Goal: Transaction & Acquisition: Purchase product/service

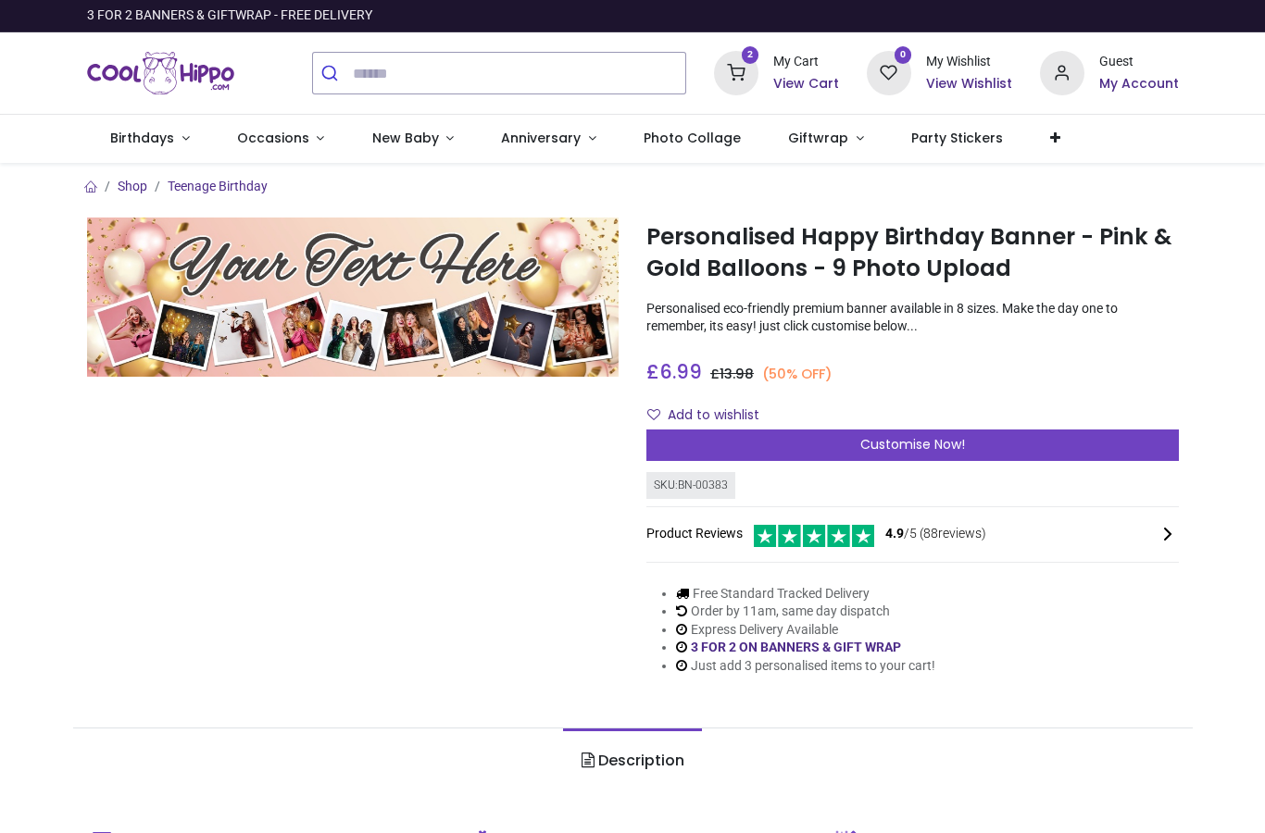
click at [842, 146] on link "Giftwrap" at bounding box center [826, 139] width 123 height 48
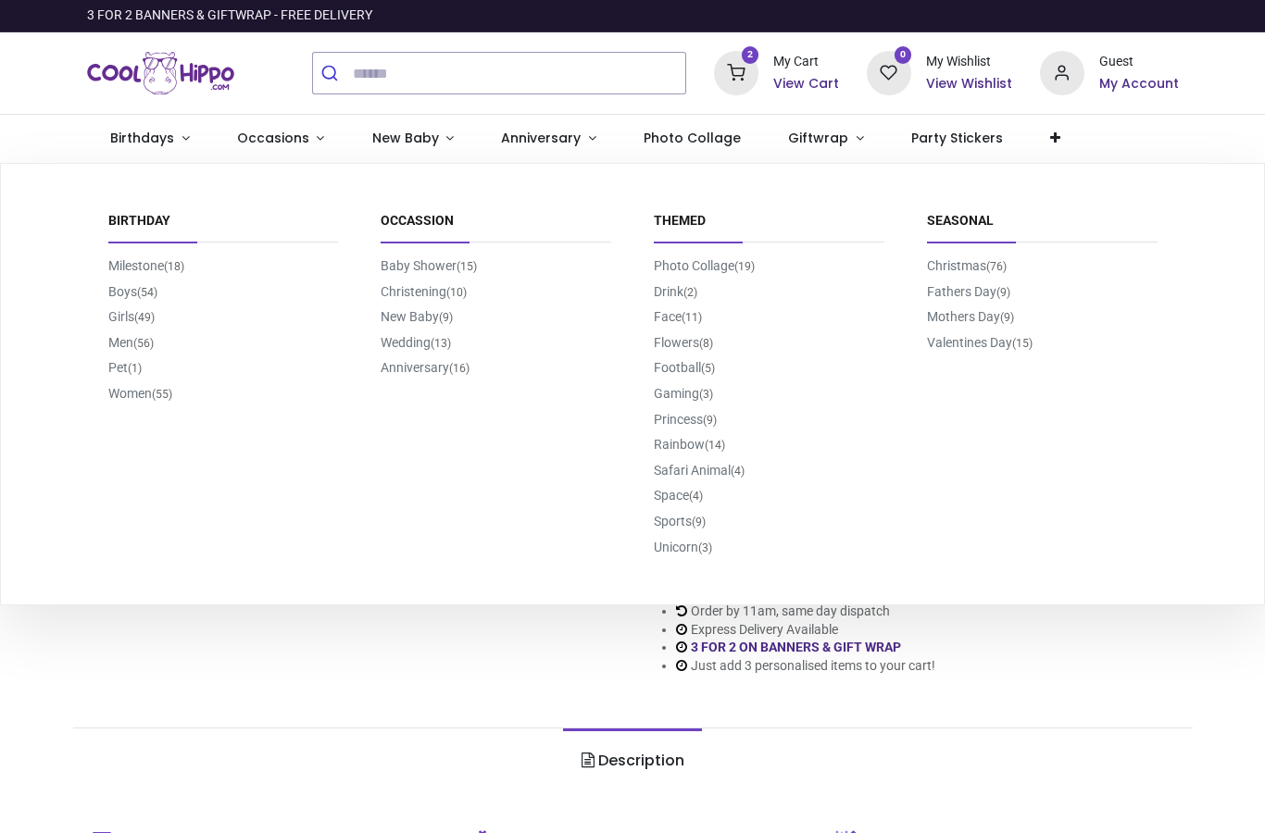
click at [733, 258] on link "Photo Collage (19)" at bounding box center [704, 265] width 101 height 15
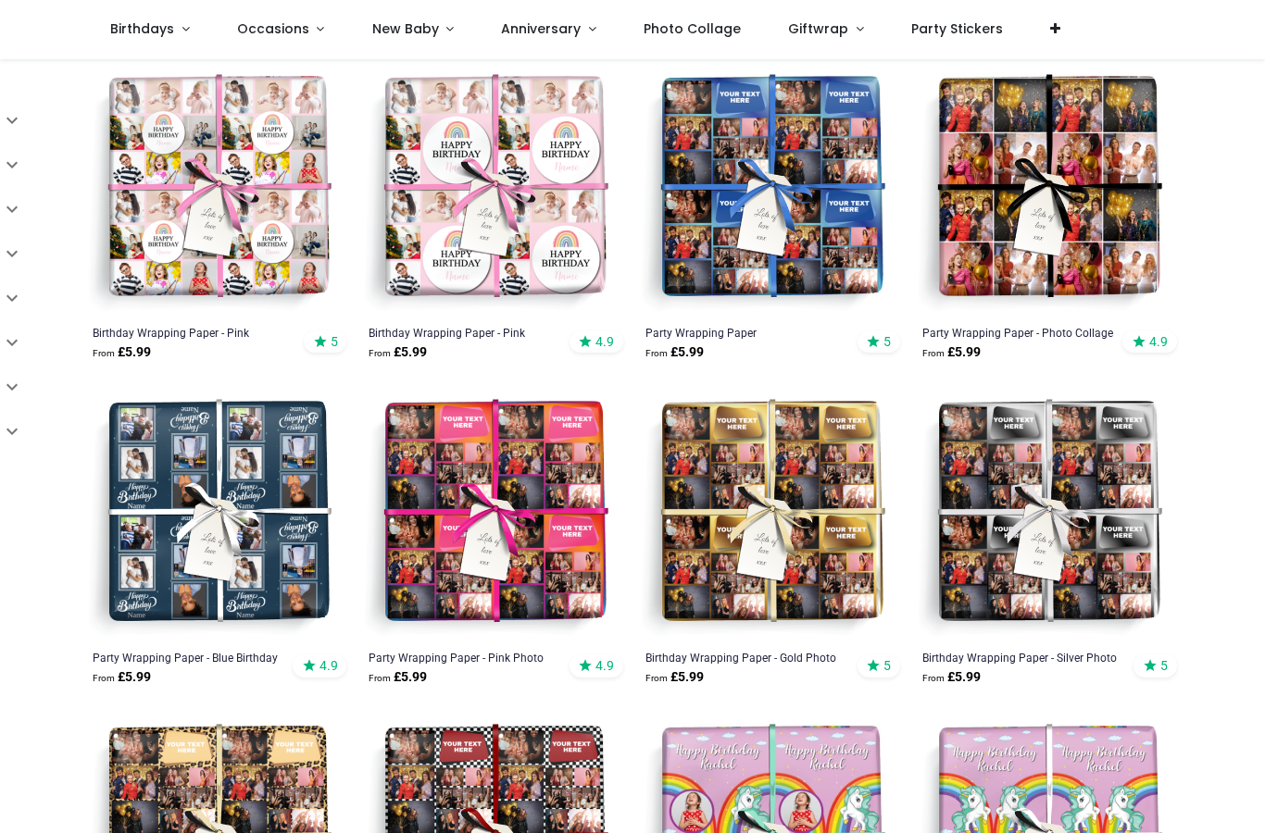
scroll to position [270, 0]
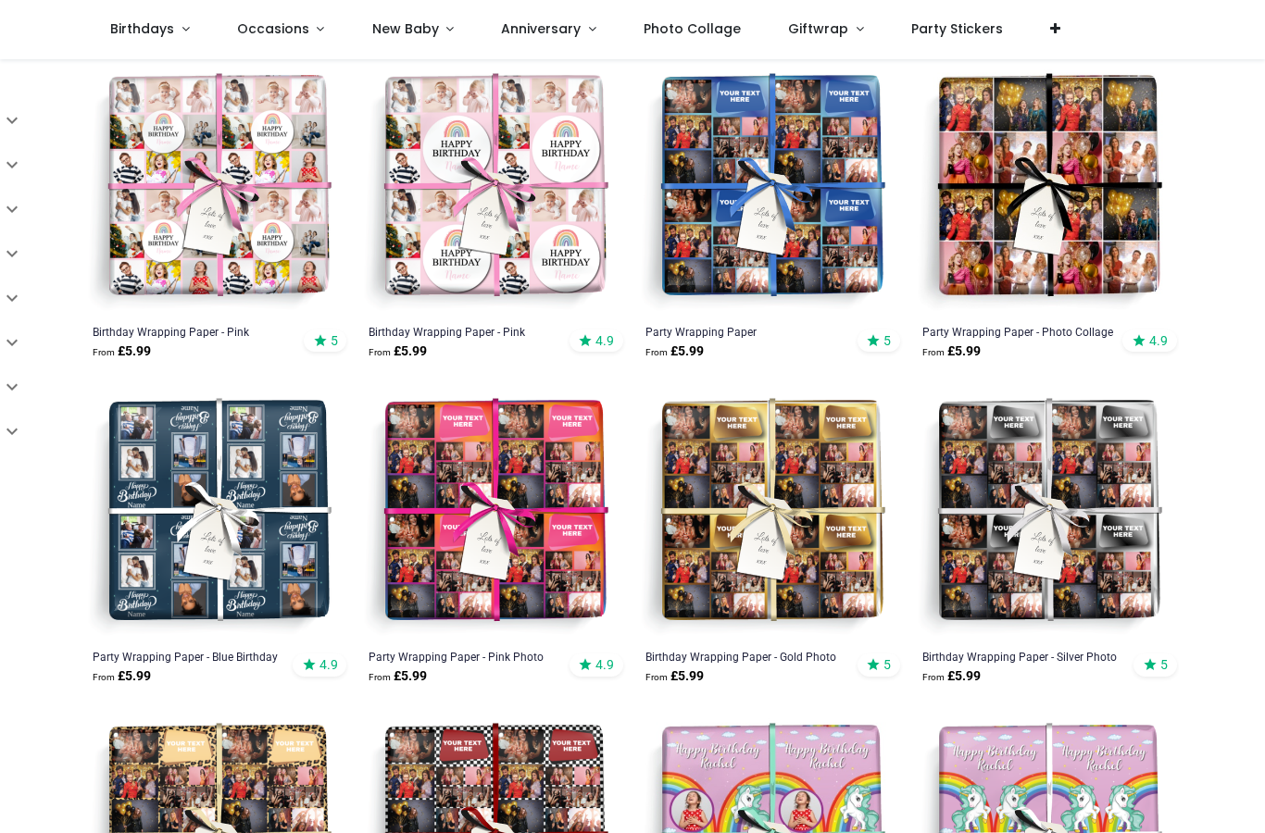
click at [1087, 229] on img at bounding box center [1048, 187] width 262 height 262
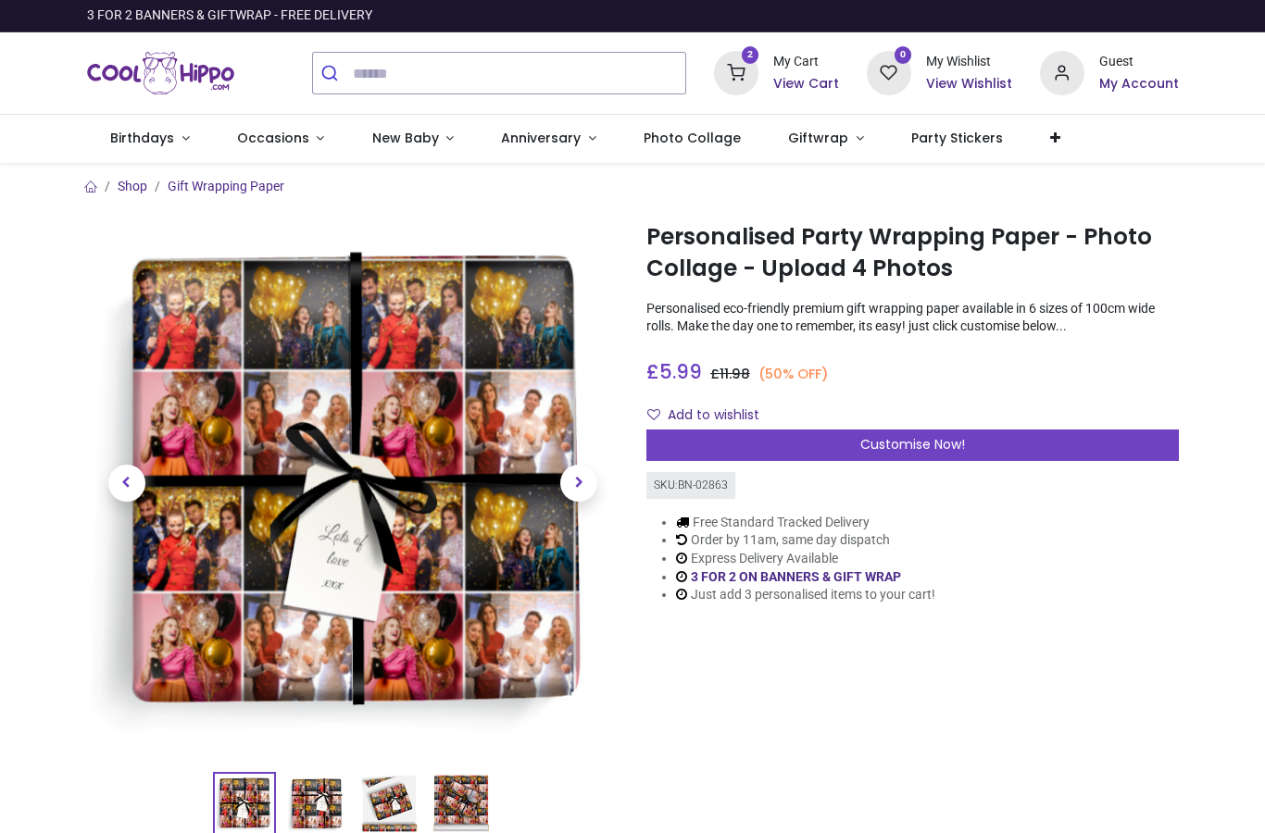
click at [958, 438] on span "Customise Now!" at bounding box center [912, 444] width 105 height 19
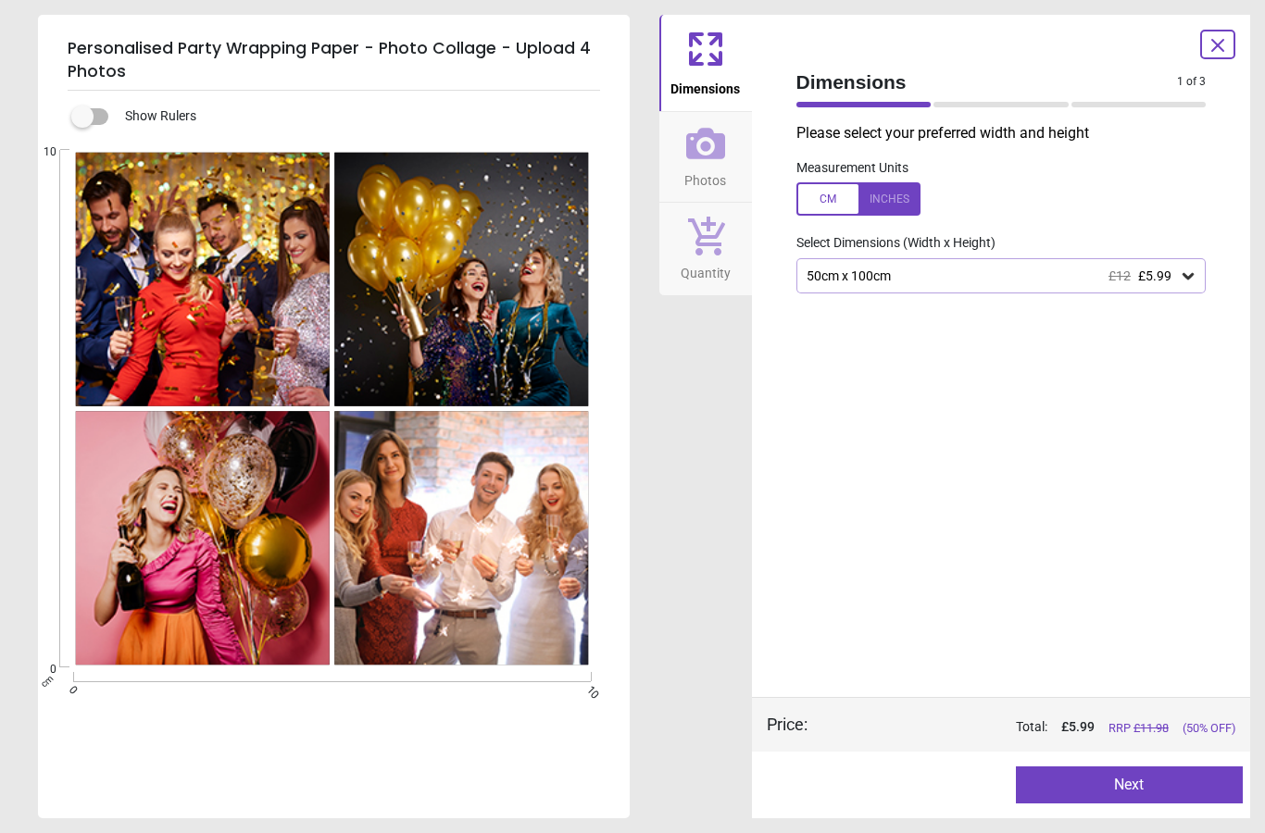
click at [1172, 275] on div "50cm x 100cm £12 £5.99" at bounding box center [992, 277] width 375 height 16
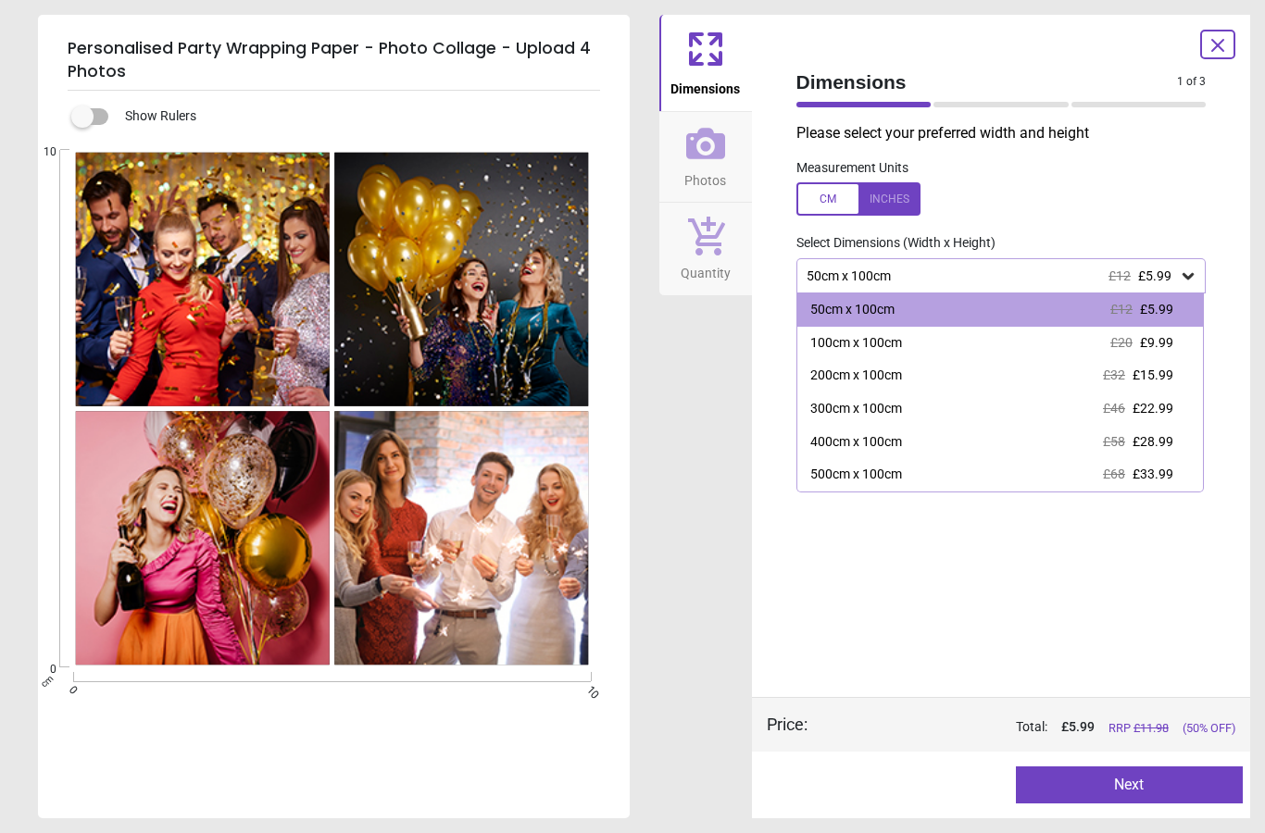
click at [1157, 406] on span "£22.99" at bounding box center [1152, 408] width 41 height 15
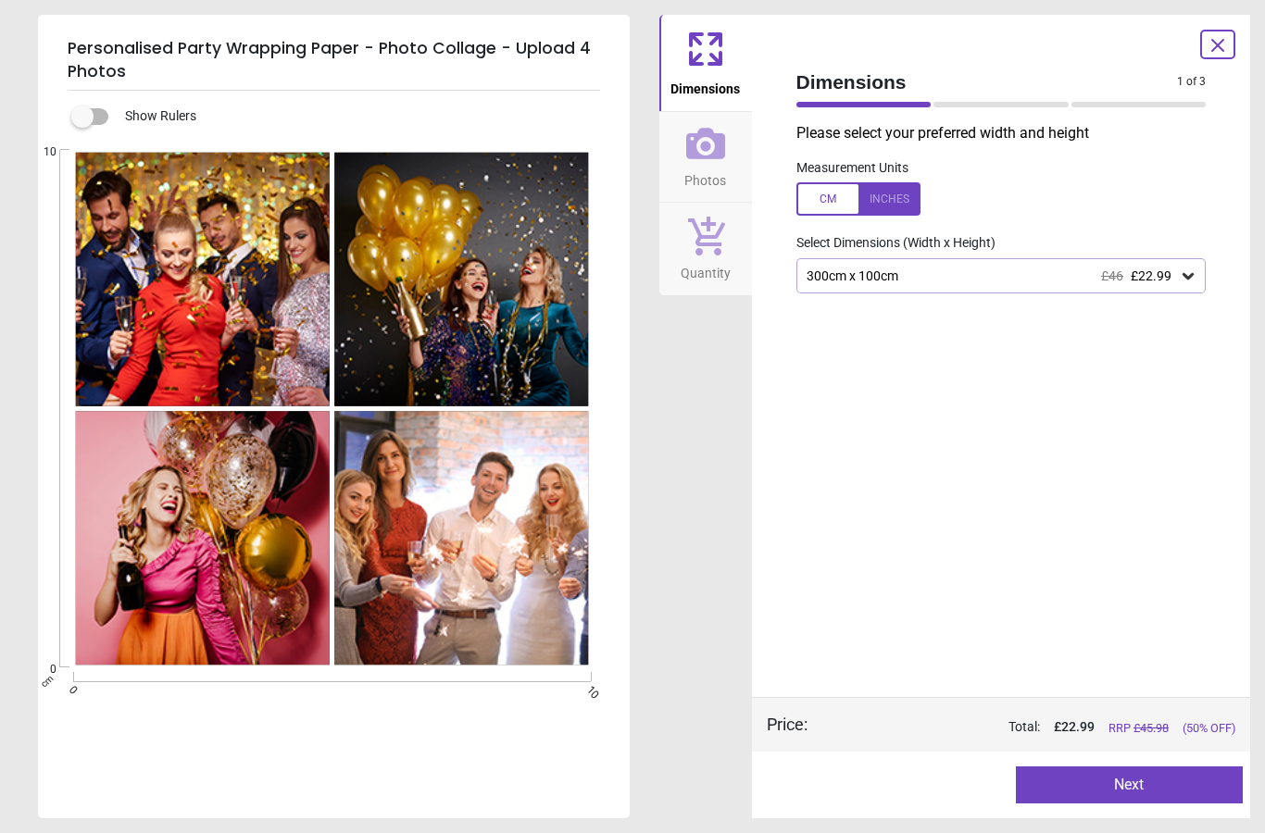
click at [1179, 782] on button "Next" at bounding box center [1129, 785] width 227 height 37
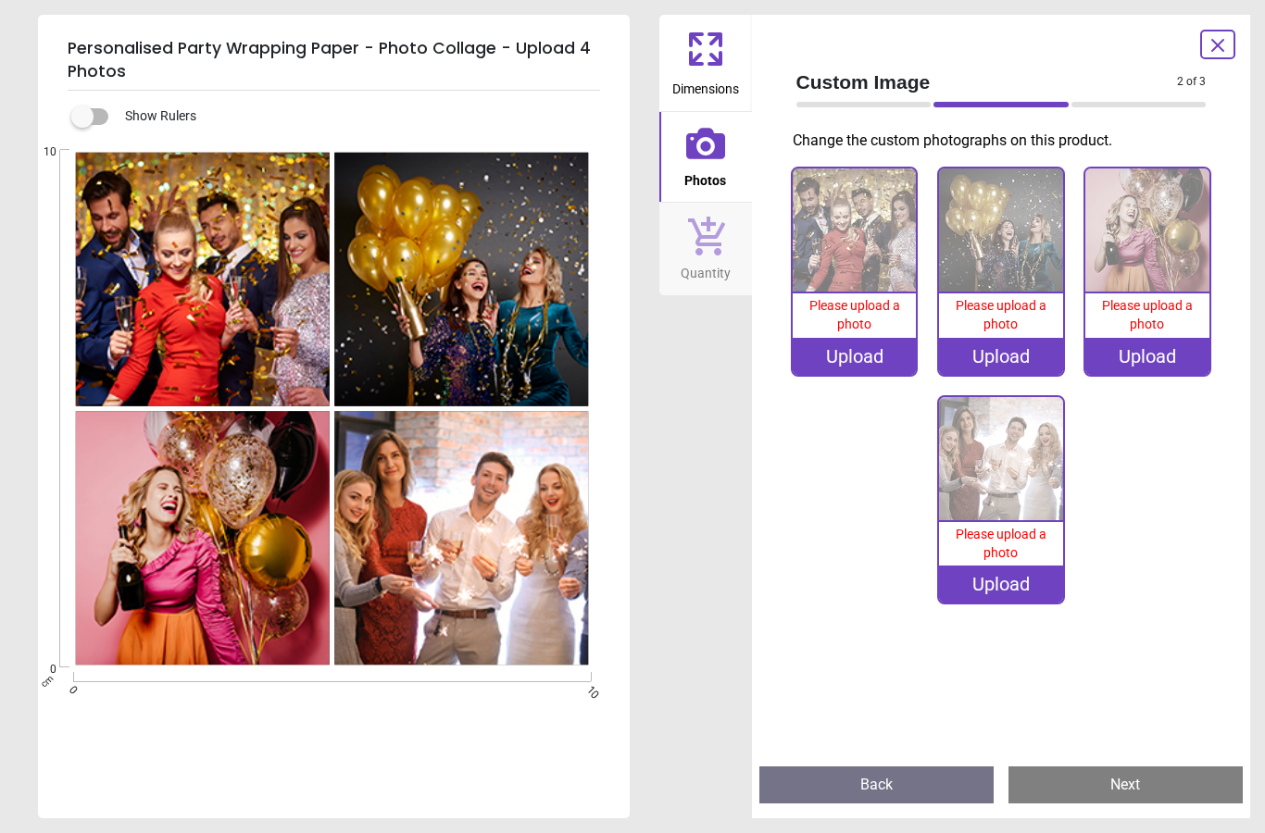
click at [847, 344] on div "Upload" at bounding box center [855, 356] width 124 height 37
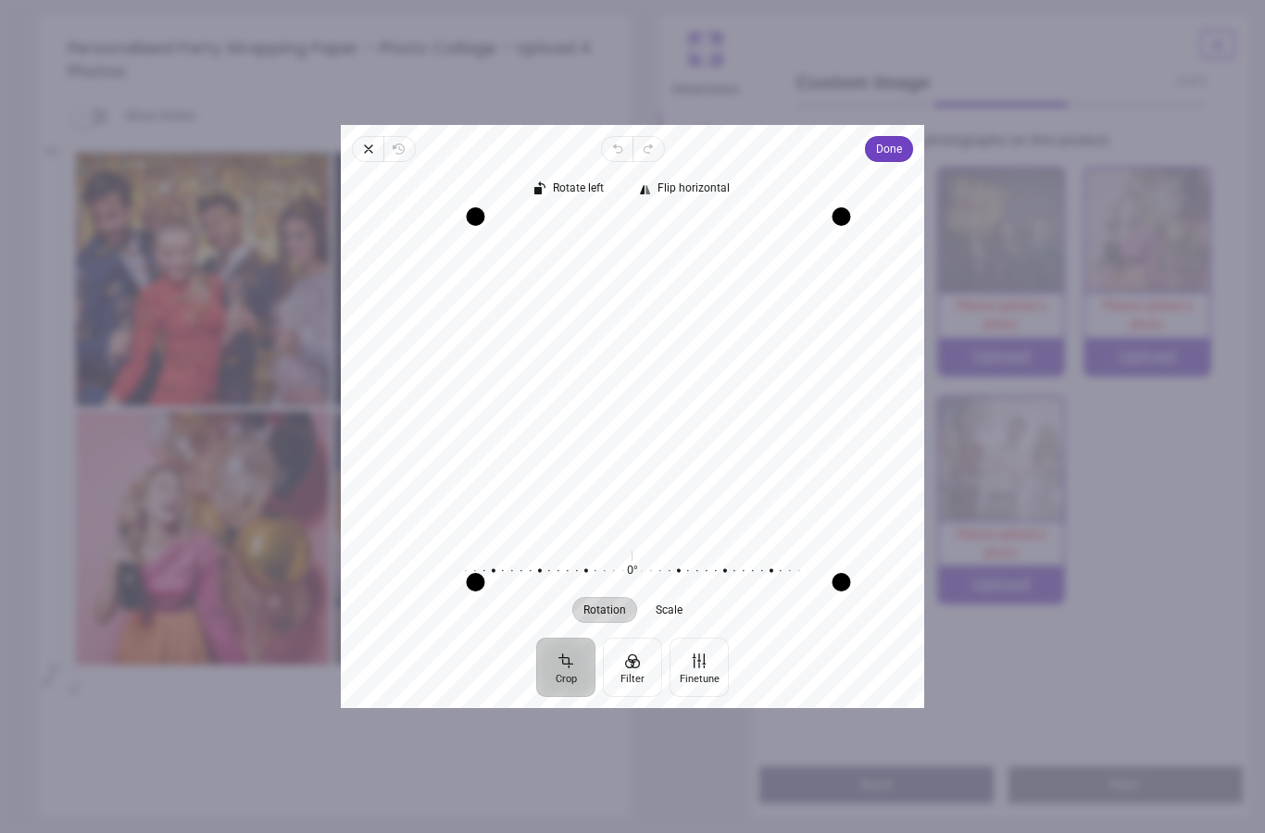
click at [902, 138] on span "Done" at bounding box center [889, 149] width 26 height 22
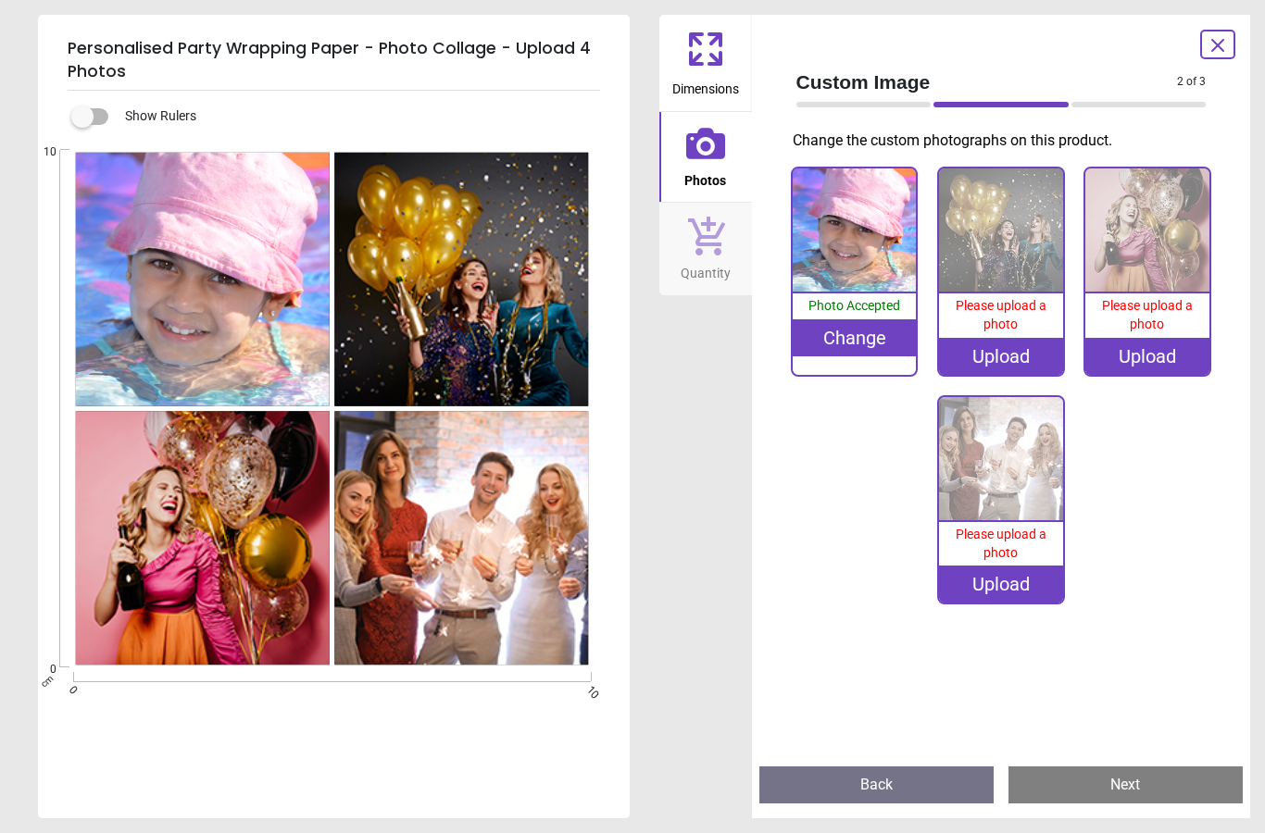
click at [1009, 355] on div "Upload" at bounding box center [1001, 356] width 124 height 37
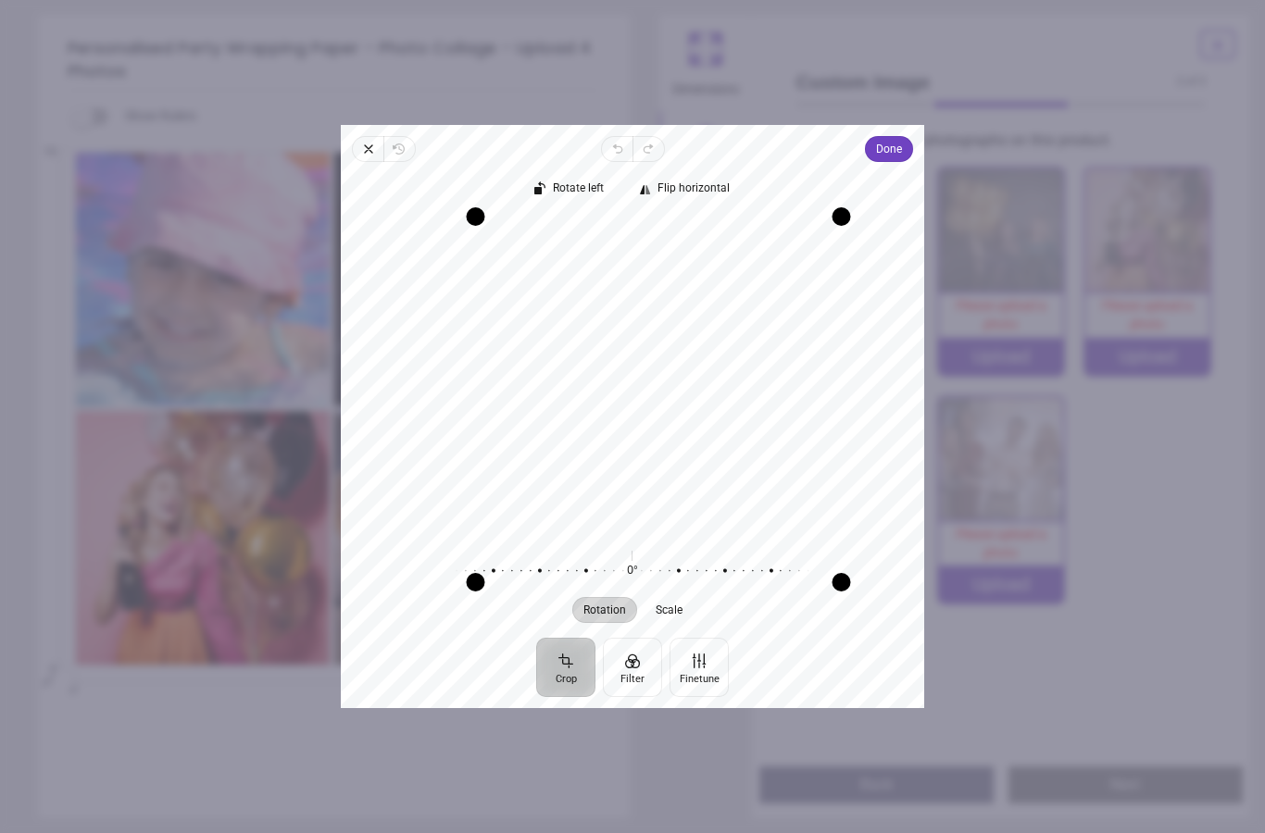
click at [355, 136] on span "Close" at bounding box center [367, 149] width 31 height 26
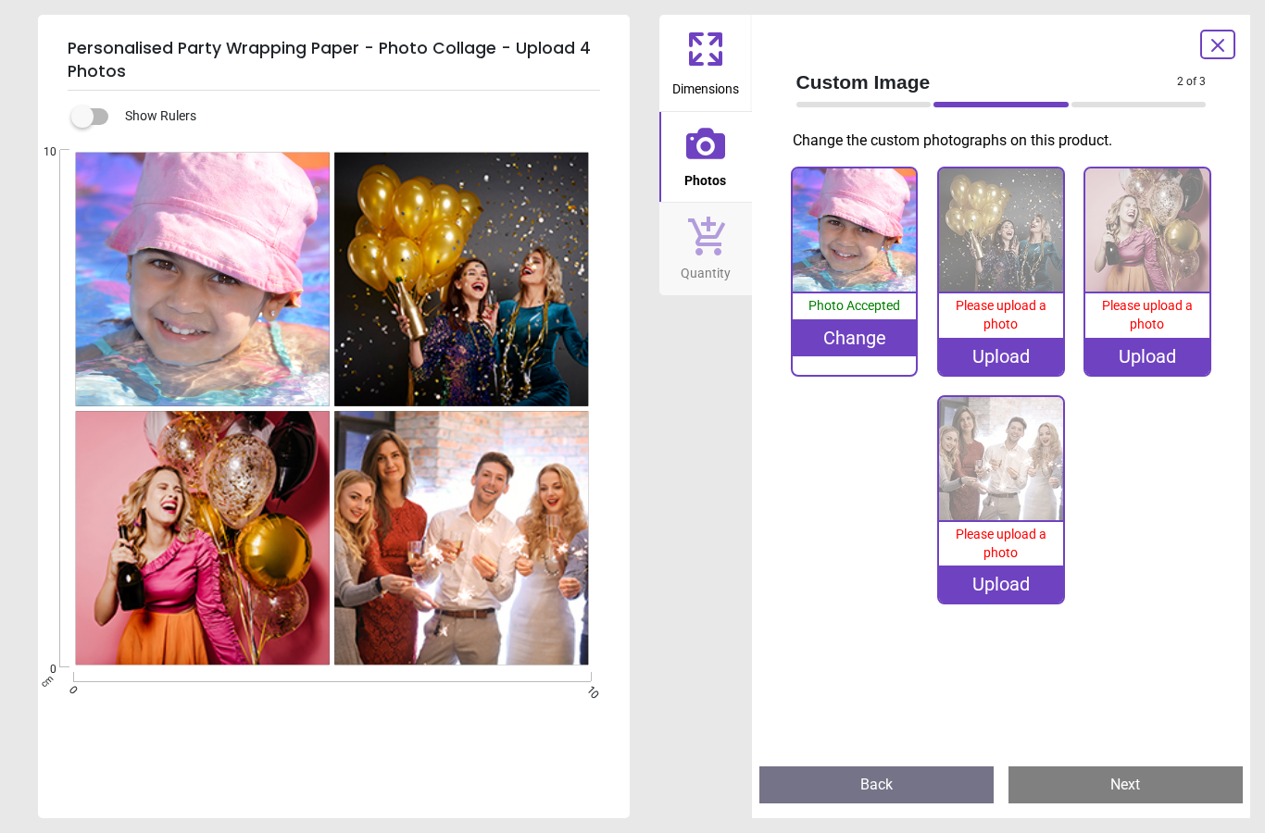
click at [1011, 357] on div "Upload" at bounding box center [1001, 356] width 124 height 37
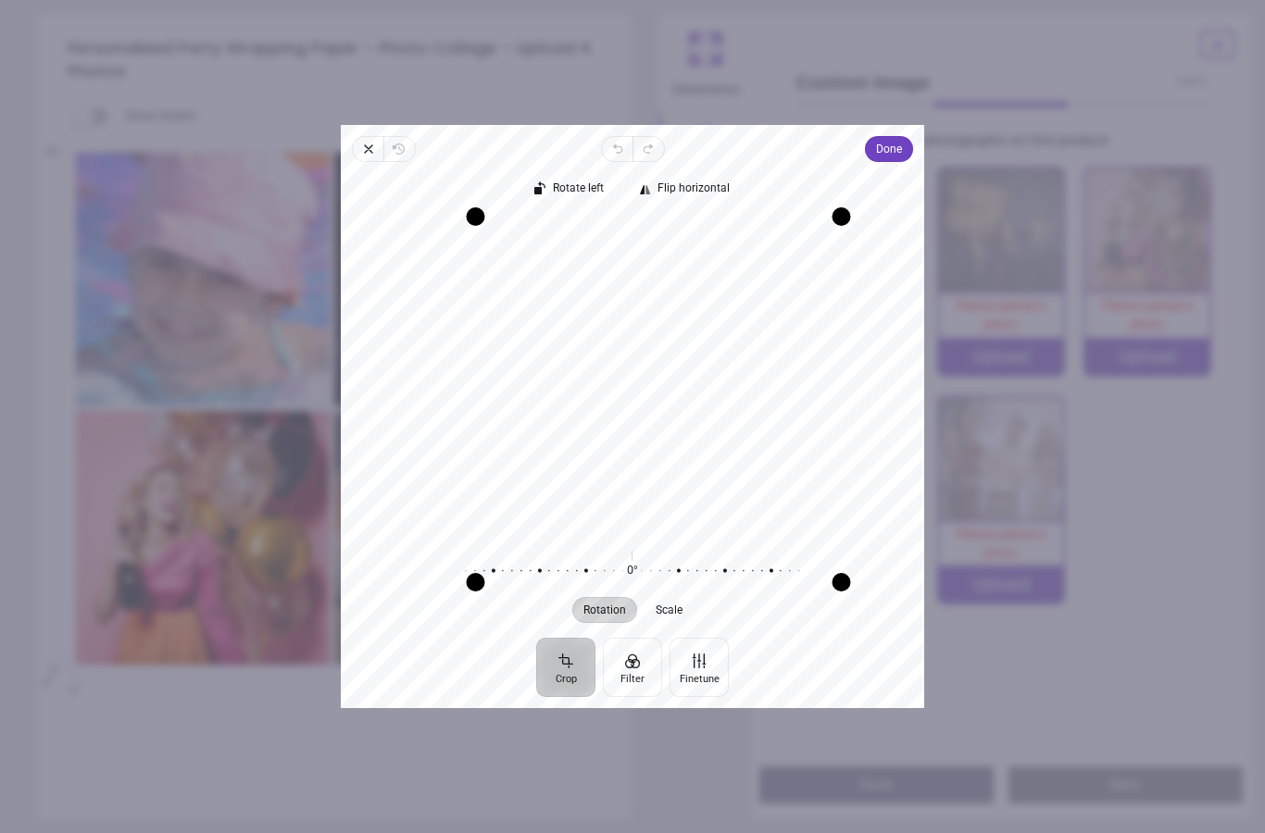
click at [902, 138] on span "Done" at bounding box center [889, 149] width 26 height 22
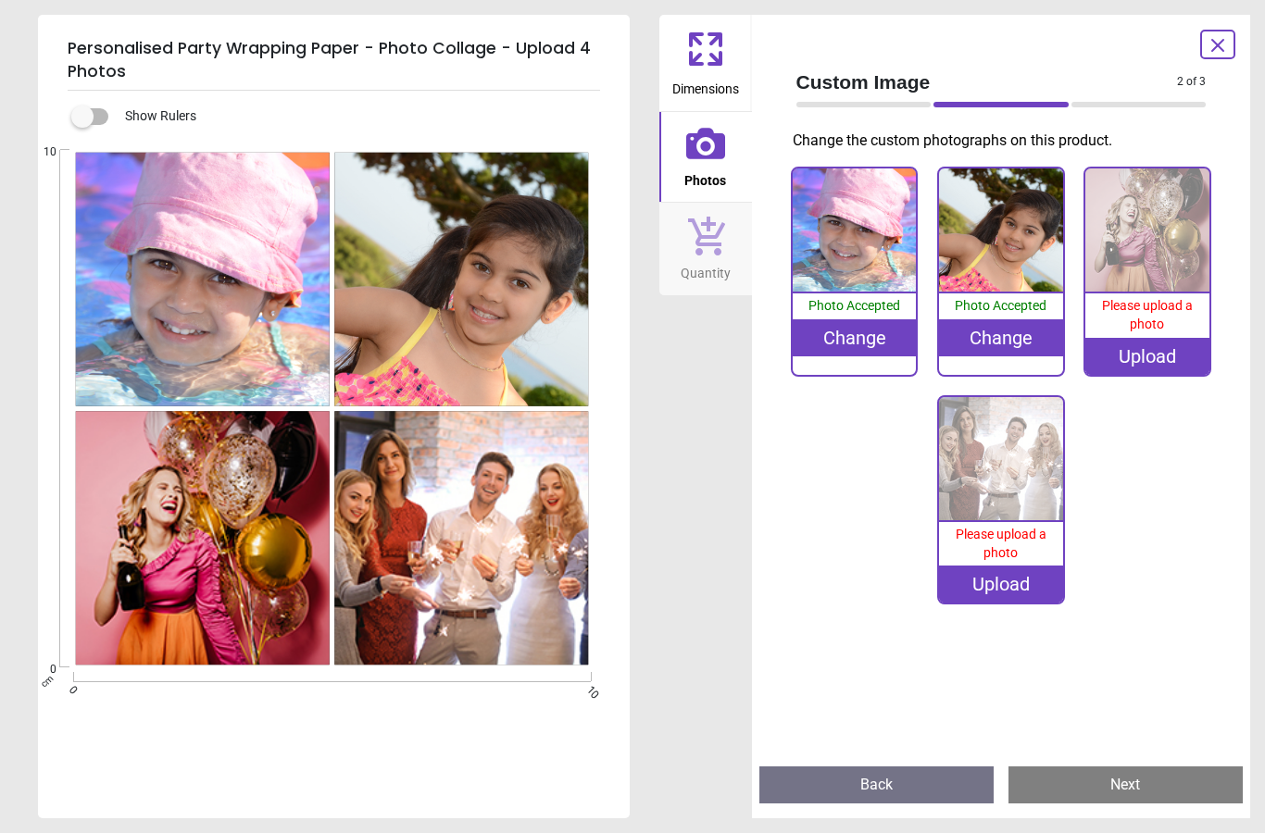
click at [1171, 355] on div "Upload" at bounding box center [1147, 356] width 124 height 37
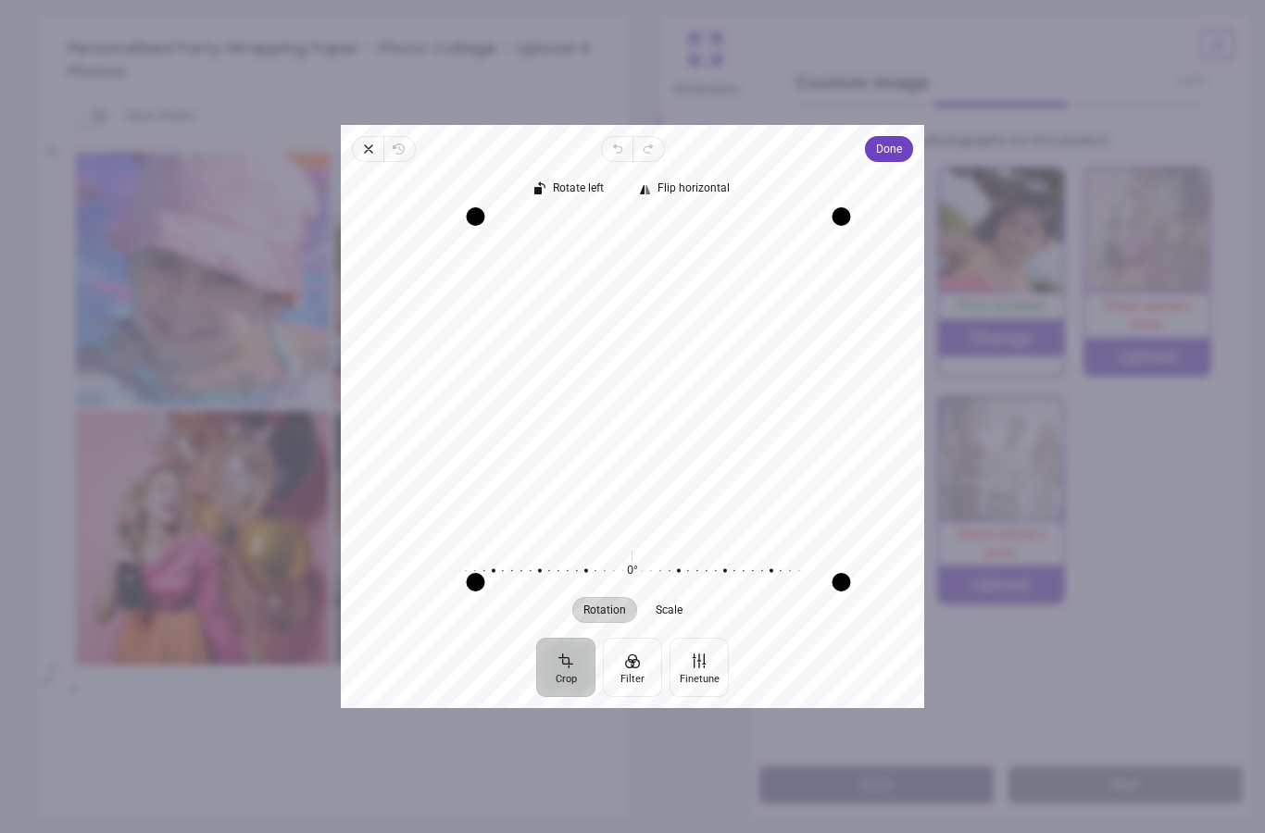
click at [902, 138] on span "Done" at bounding box center [889, 149] width 26 height 22
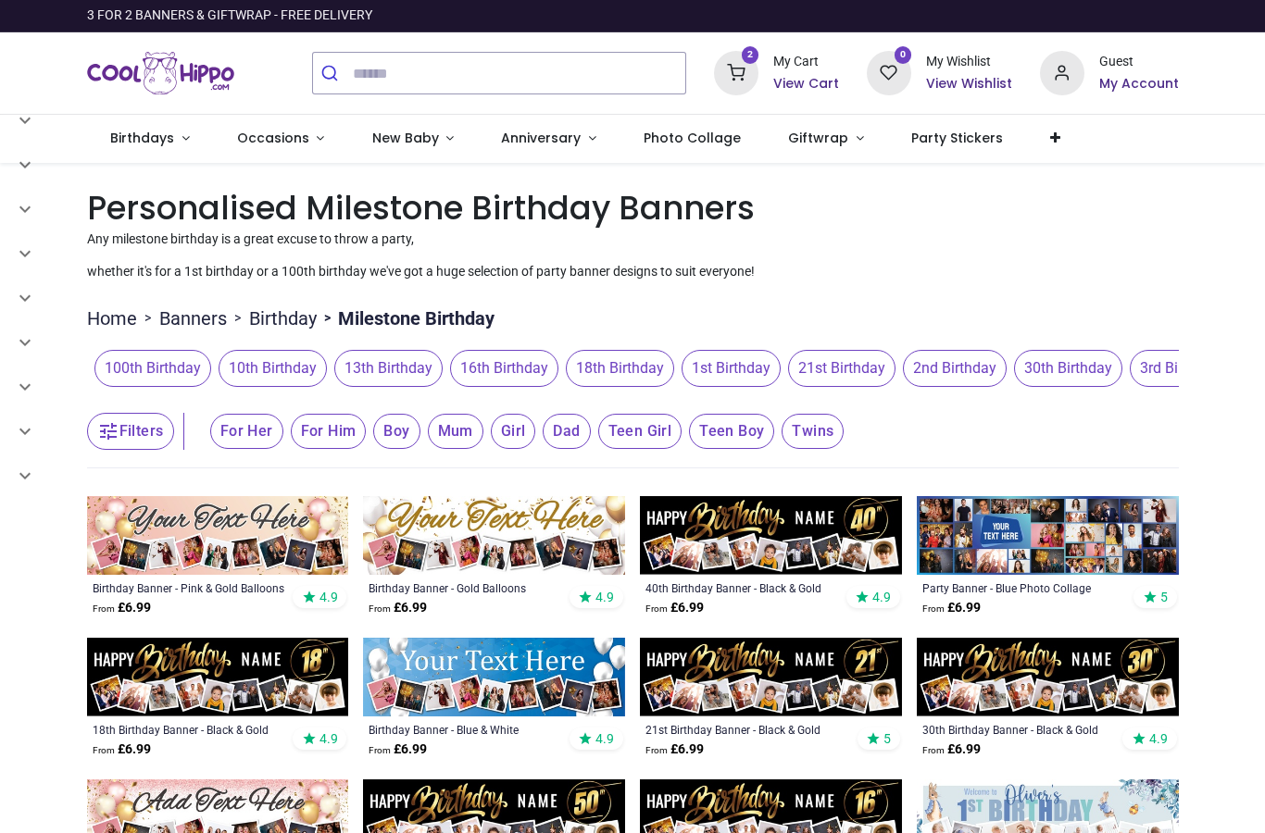
click at [510, 377] on span "16th Birthday" at bounding box center [504, 368] width 108 height 37
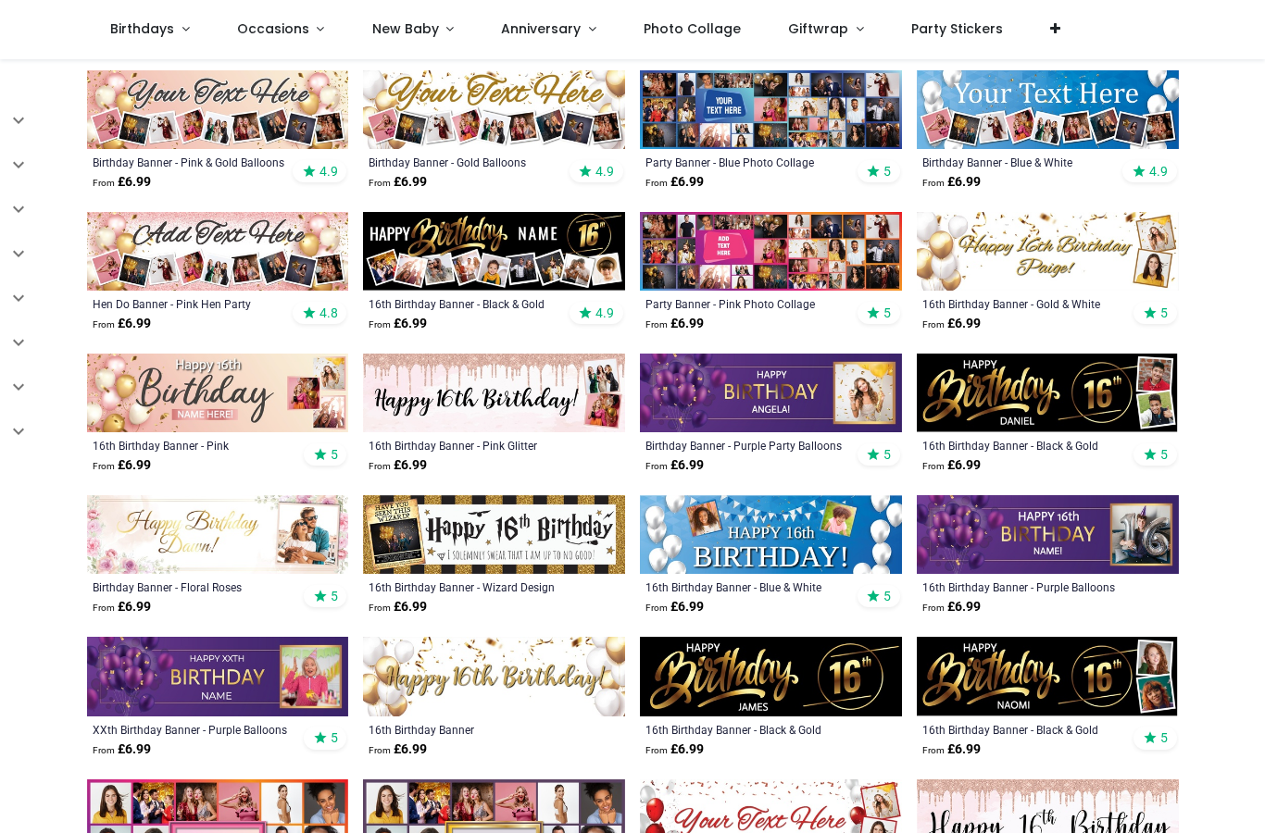
scroll to position [320, 0]
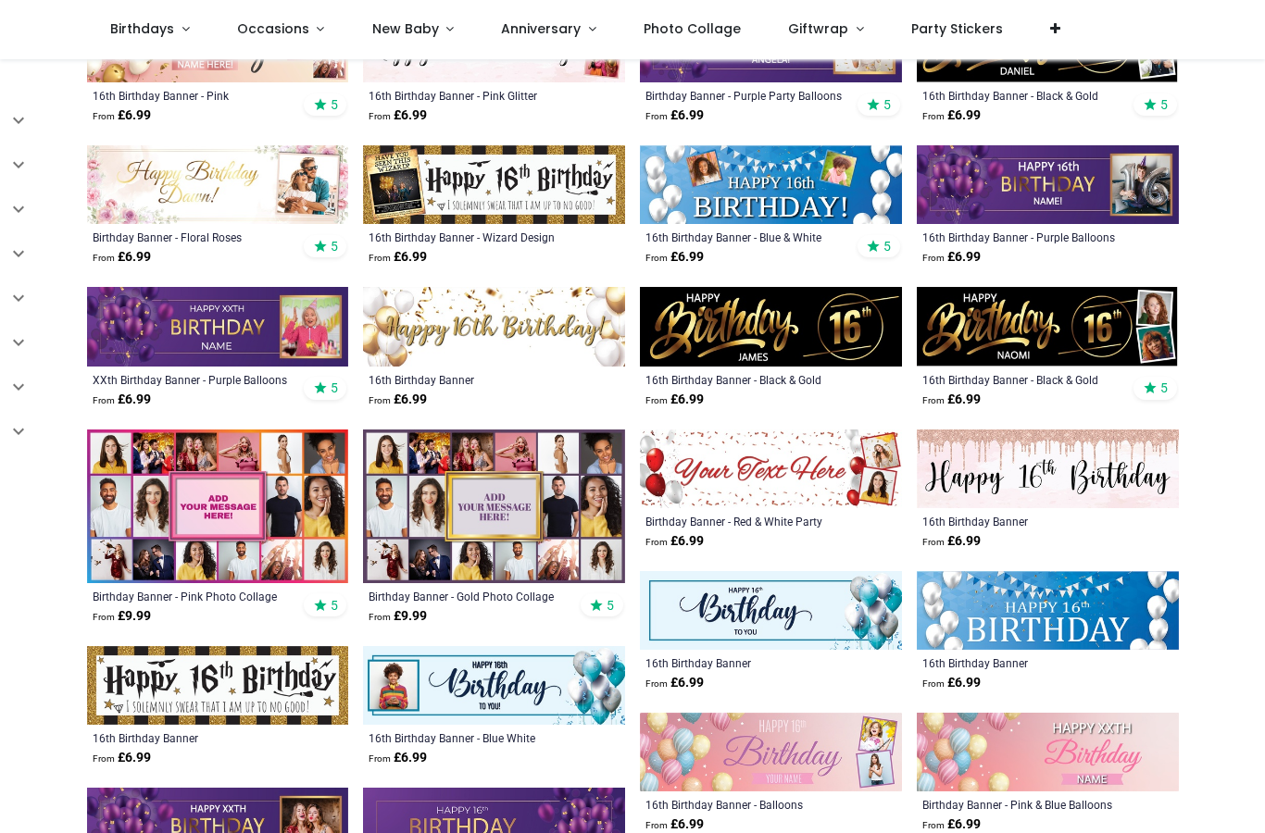
scroll to position [673, 0]
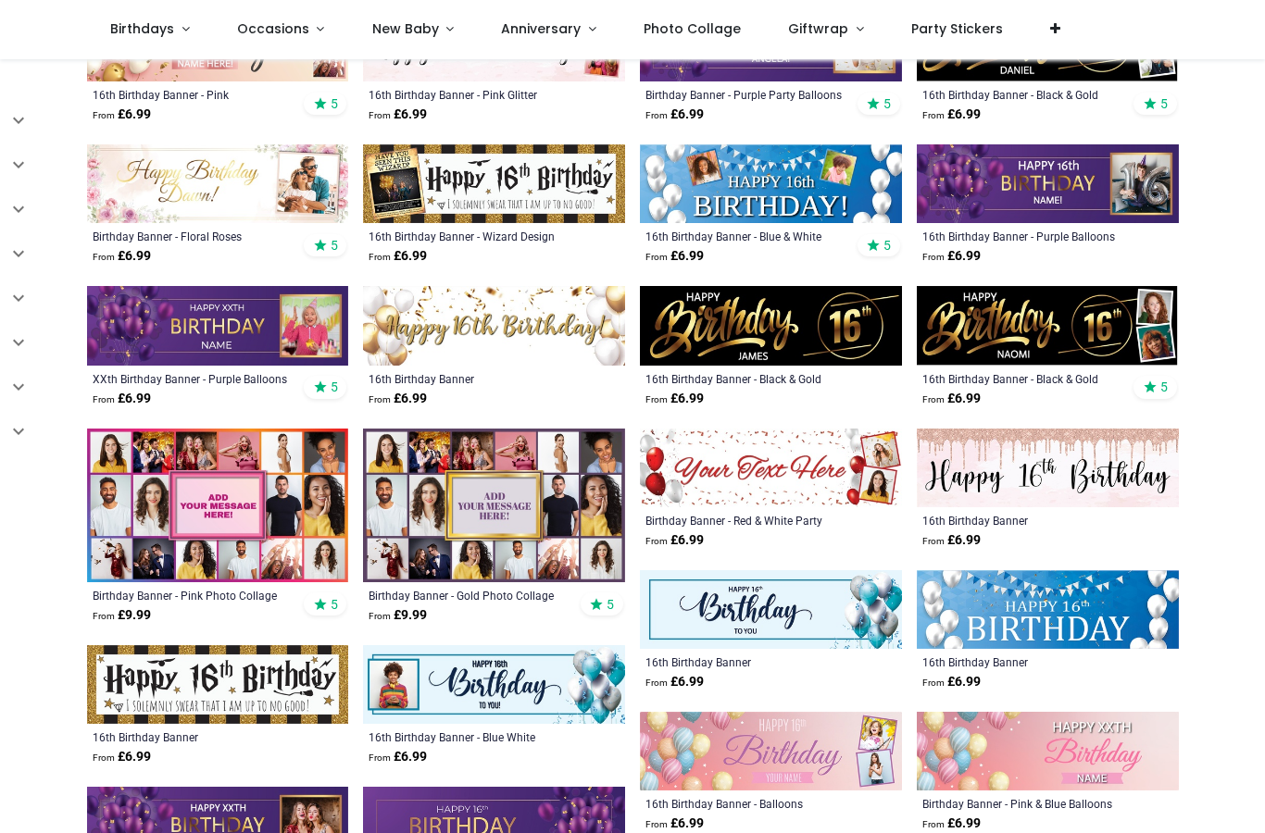
click at [429, 511] on img at bounding box center [494, 506] width 262 height 154
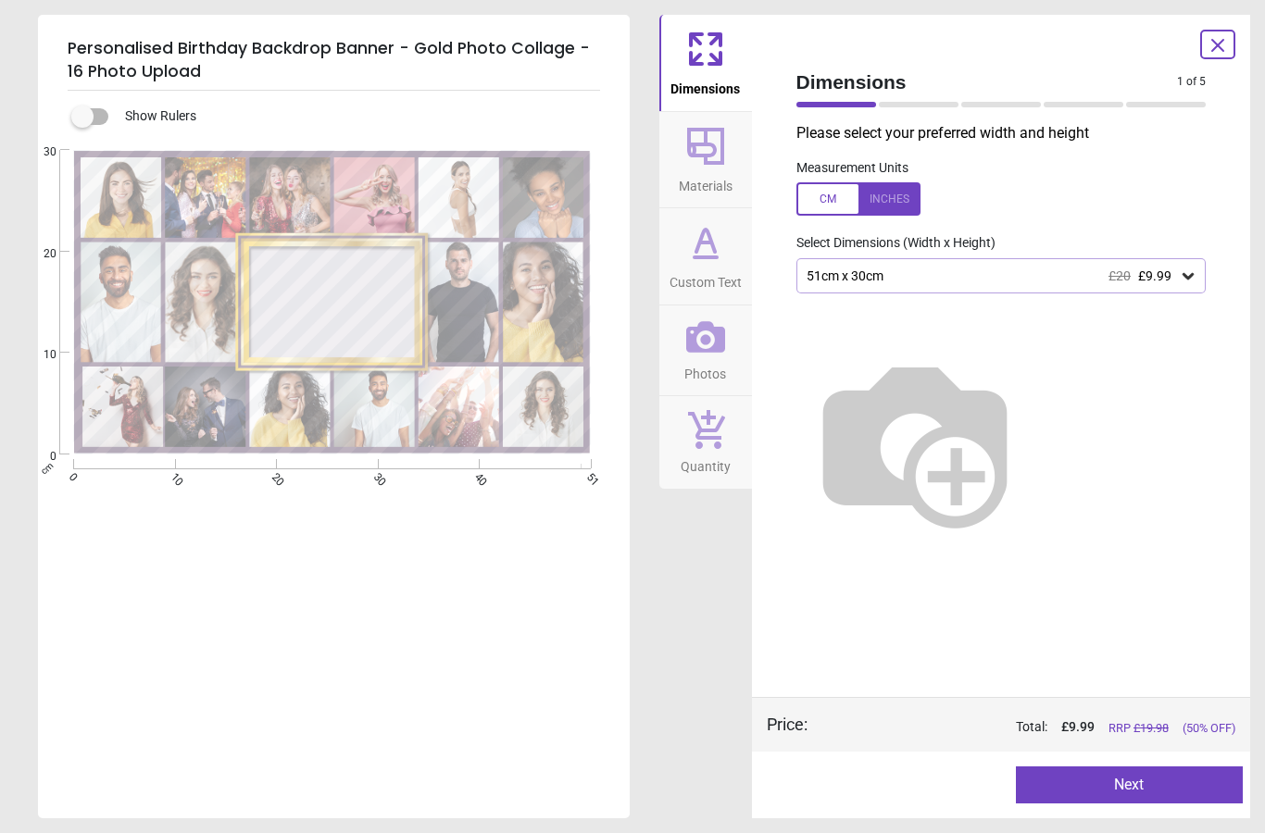
click at [1182, 284] on div "51cm x 30cm £20 £9.99" at bounding box center [1001, 275] width 410 height 35
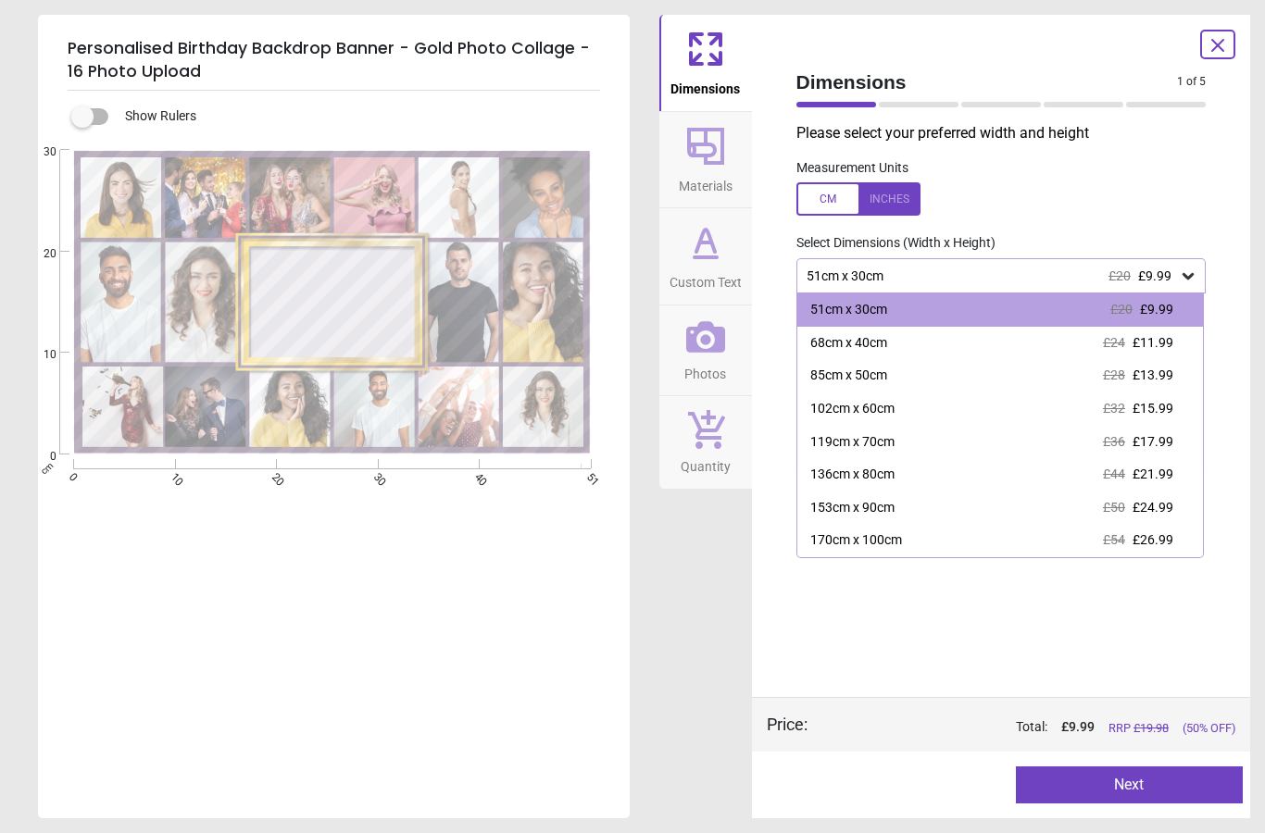
click at [1168, 442] on span "£17.99" at bounding box center [1152, 441] width 41 height 15
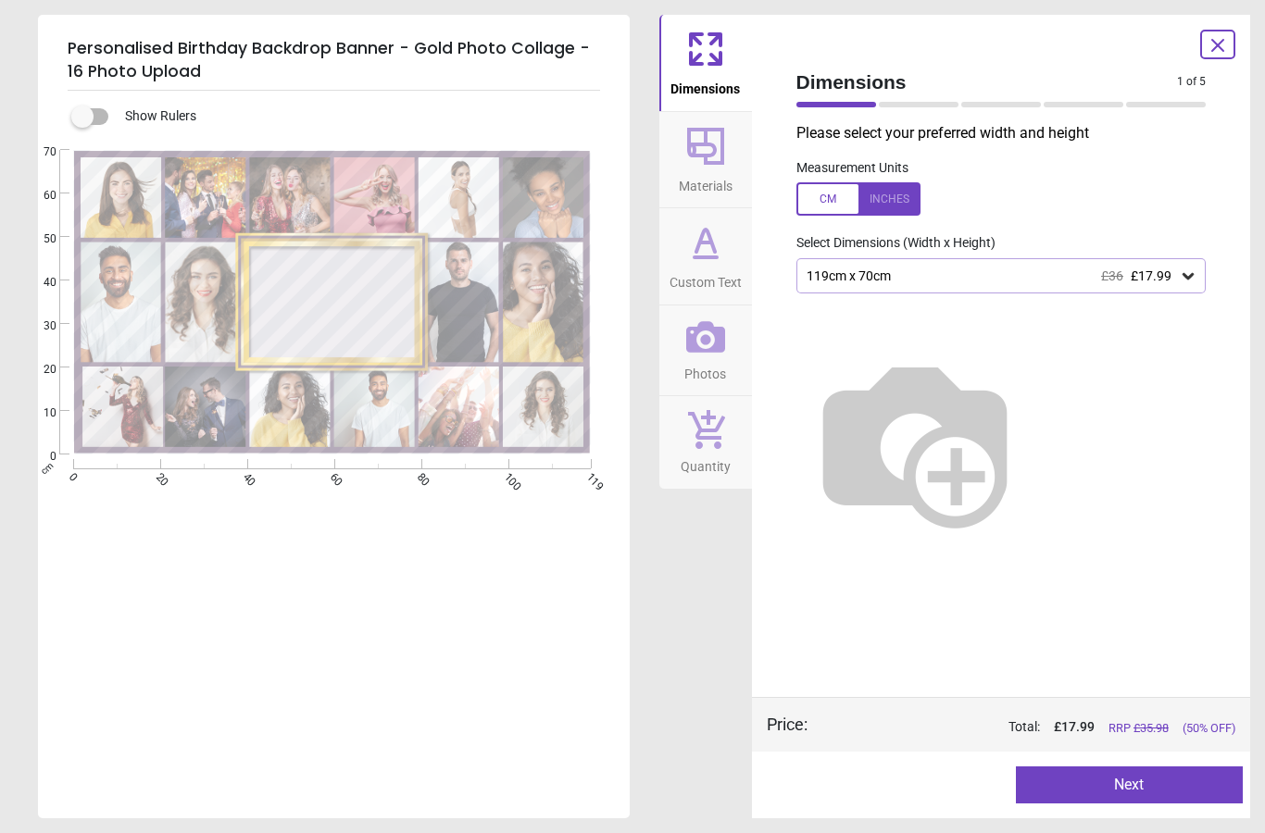
click at [1133, 787] on button "Next" at bounding box center [1129, 785] width 227 height 37
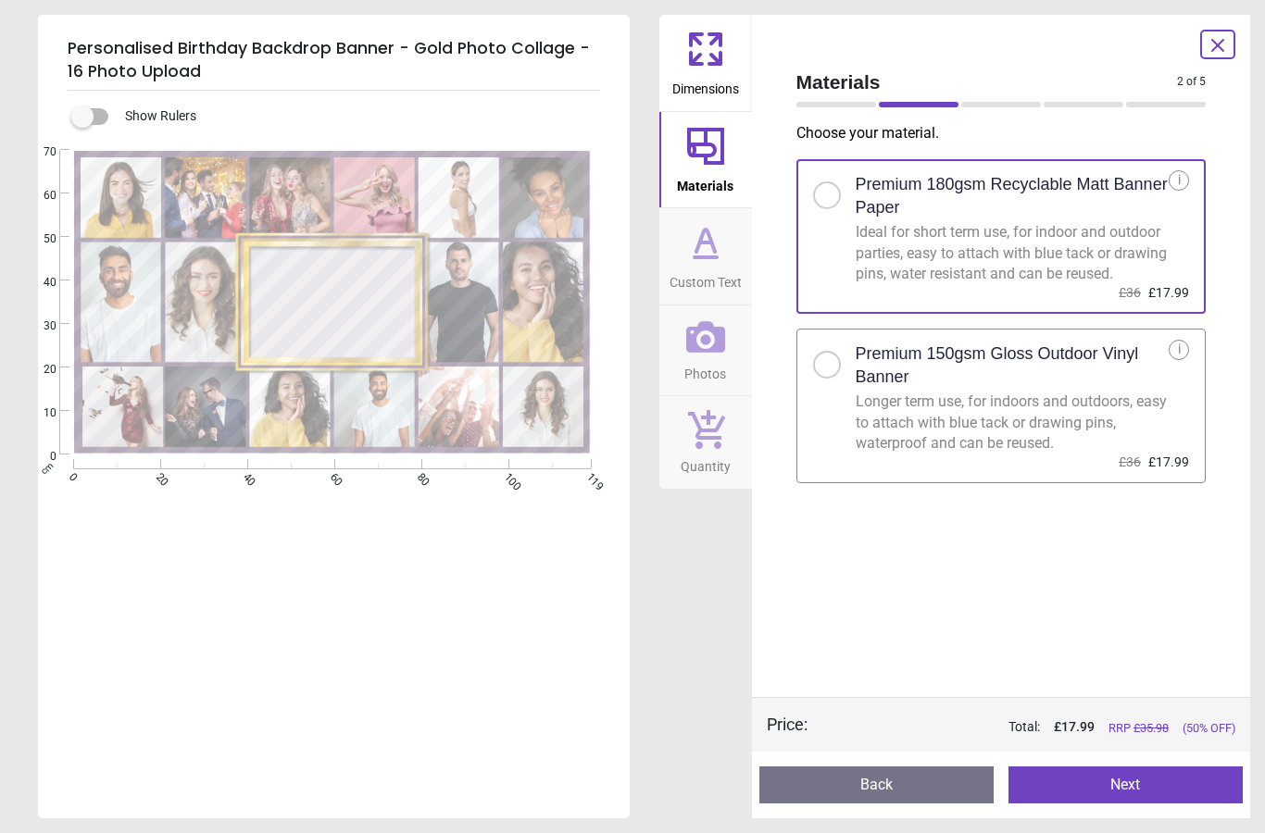
click at [1122, 421] on div "Longer term use, for indoors and outdoors, easy to attach with blue tack or dra…" at bounding box center [1013, 423] width 314 height 62
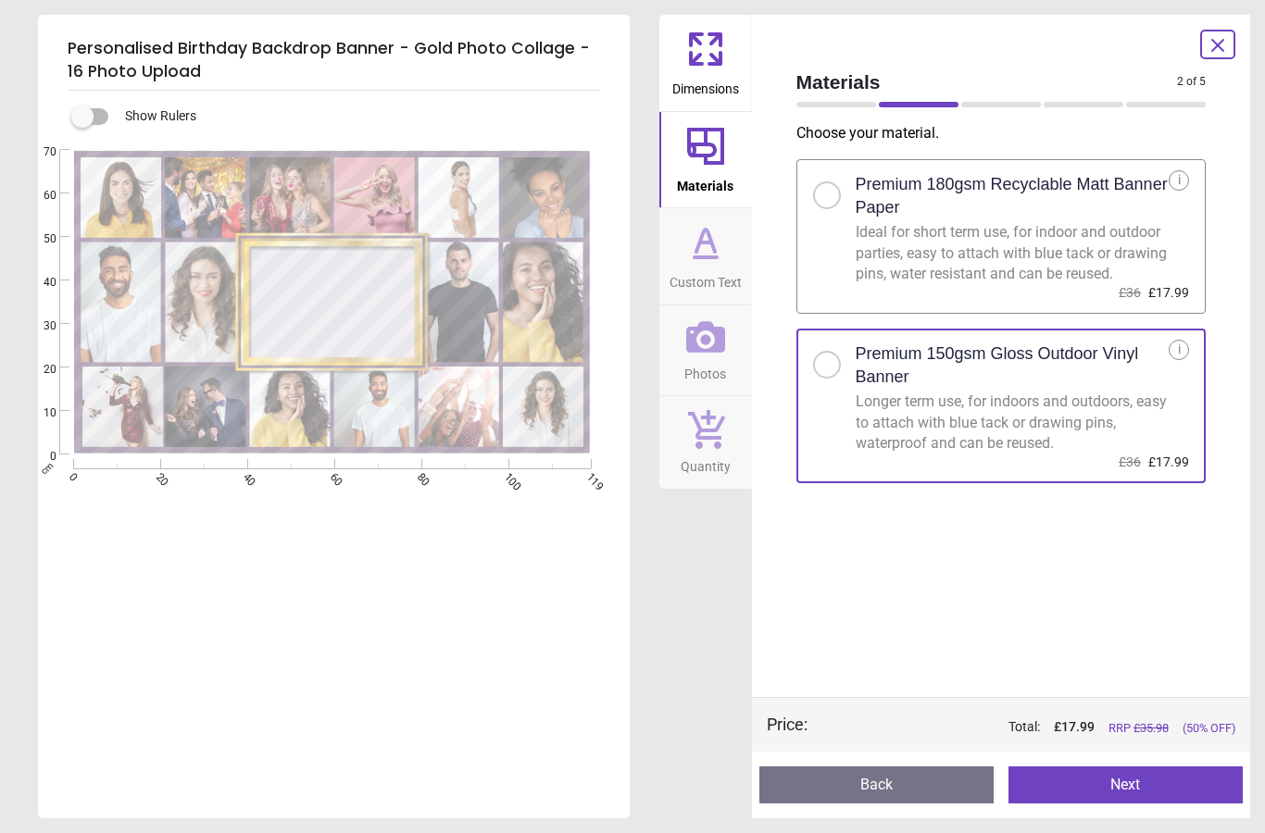
click at [1143, 782] on button "Next" at bounding box center [1125, 785] width 234 height 37
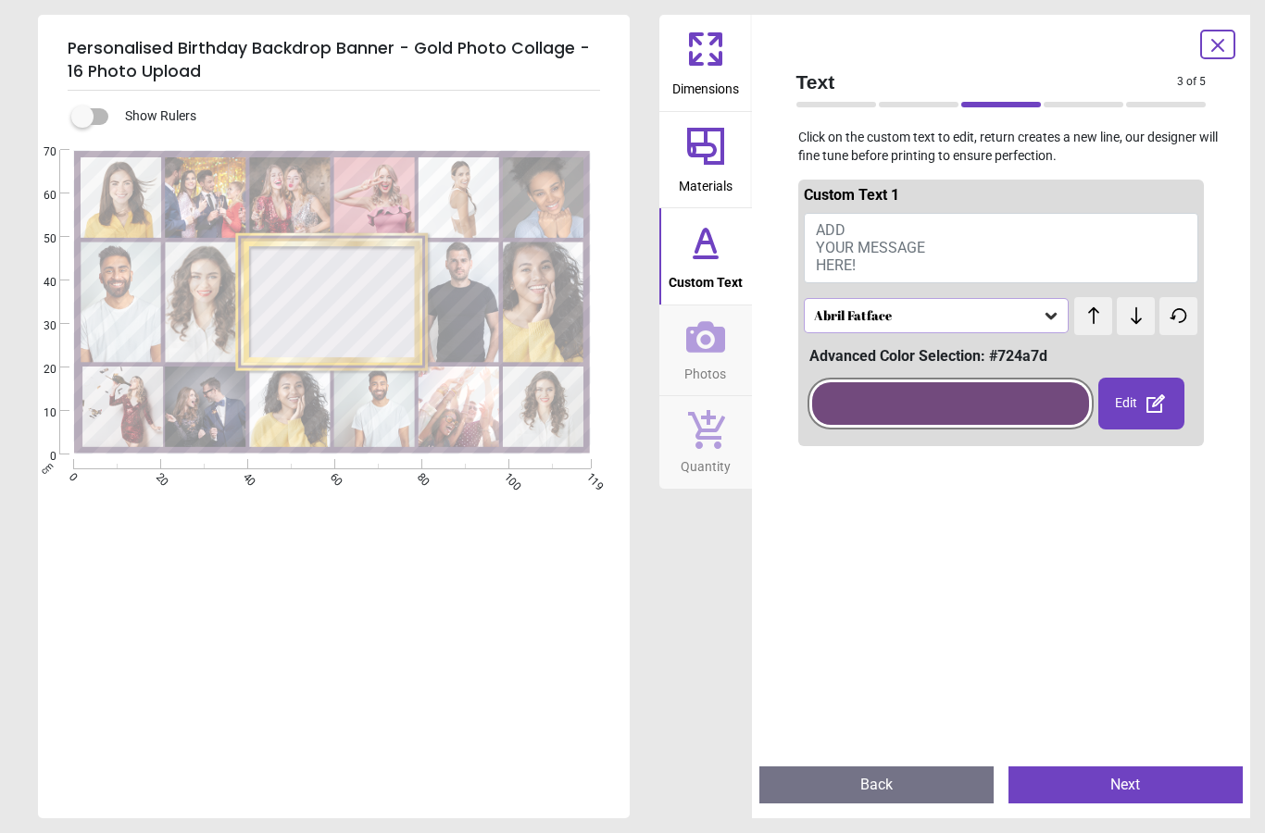
click at [944, 232] on button "ADD YOUR MESSAGE HERE!" at bounding box center [1001, 248] width 395 height 70
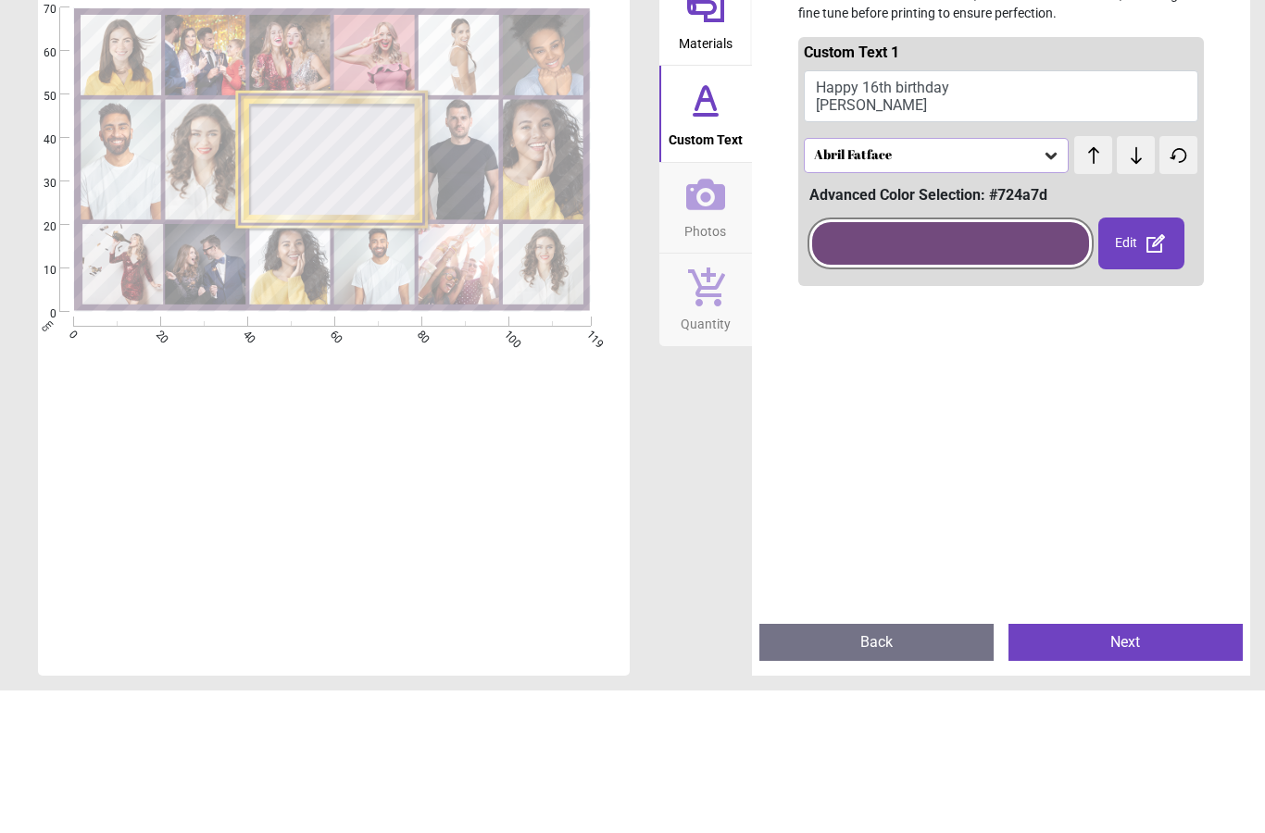
type textarea "**********"
click at [1024, 281] on div "Abril Fatface" at bounding box center [937, 298] width 266 height 35
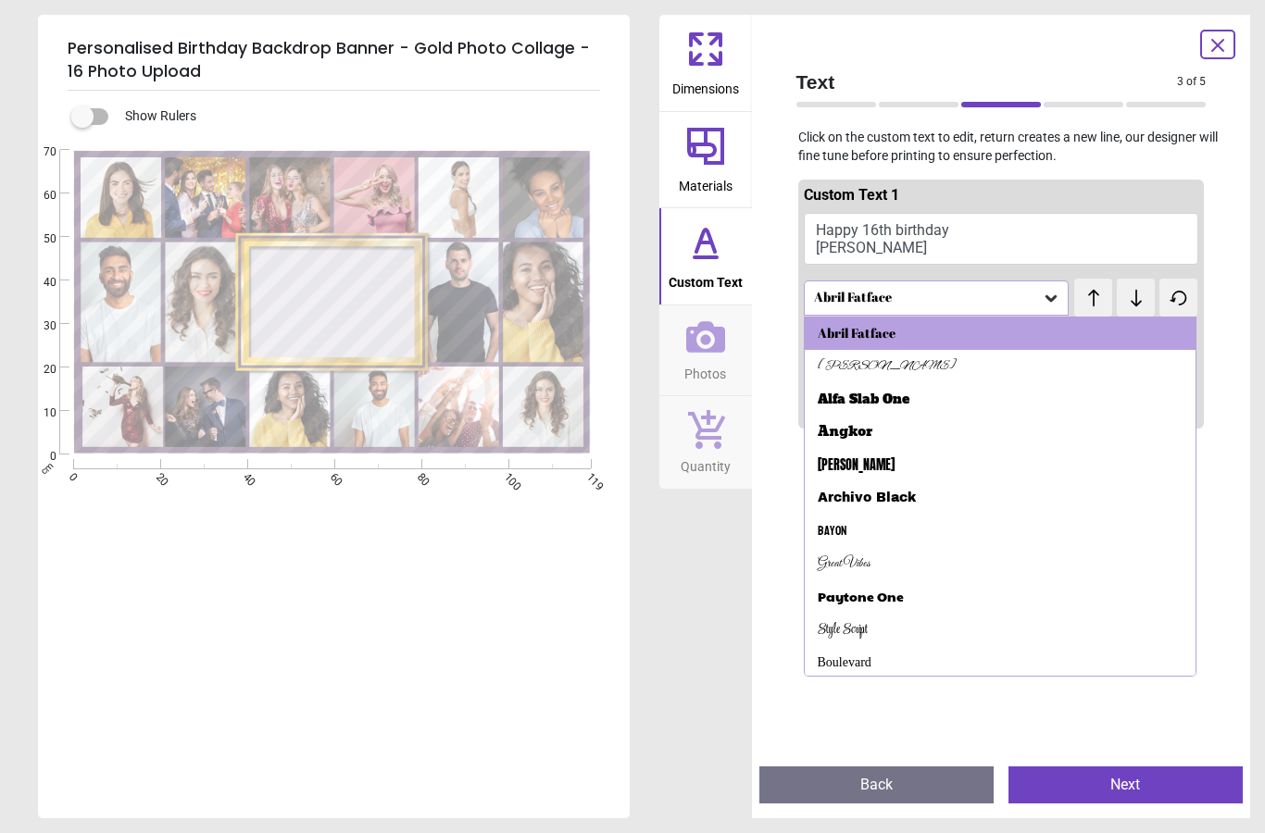
click at [1047, 157] on p "Click on the custom text to edit, return creates a new line, our designer will …" at bounding box center [1001, 147] width 440 height 36
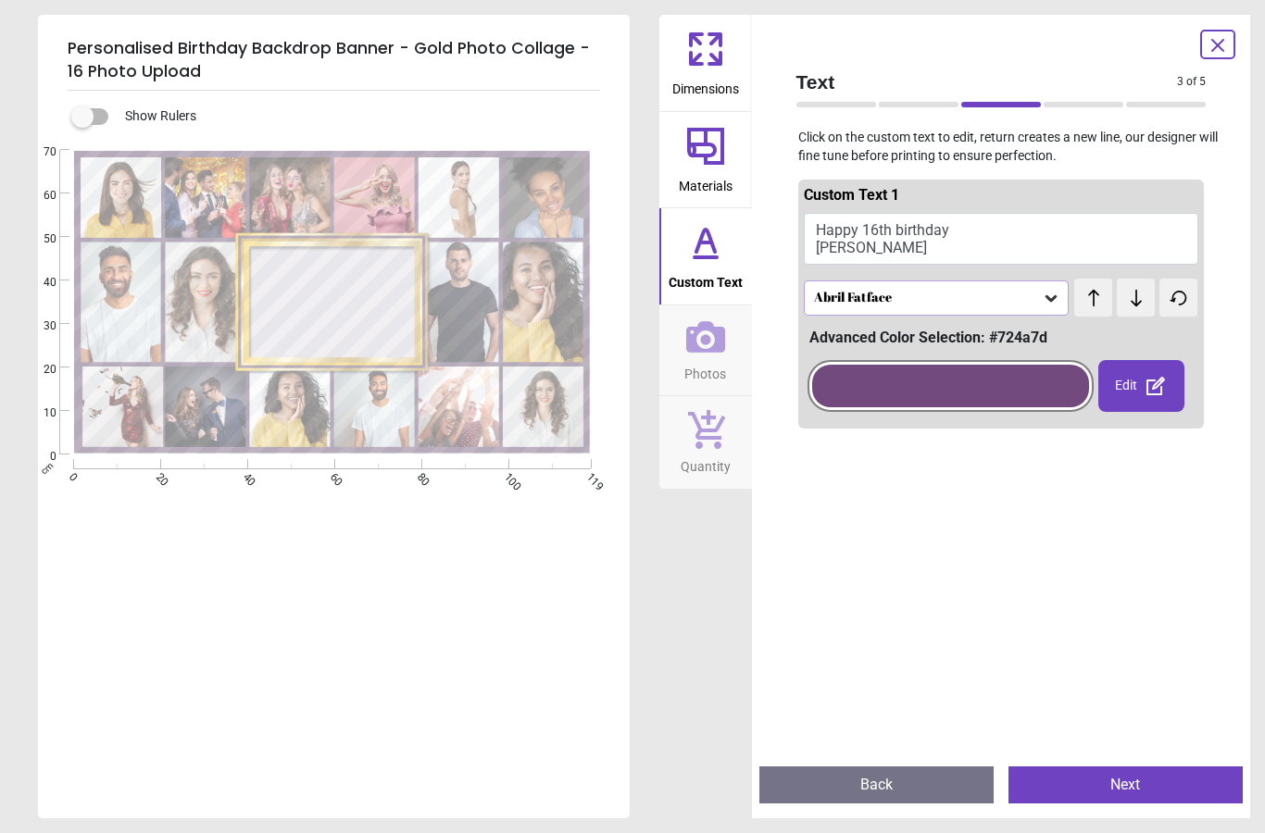
click at [1024, 305] on div "Abril Fatface" at bounding box center [937, 298] width 266 height 35
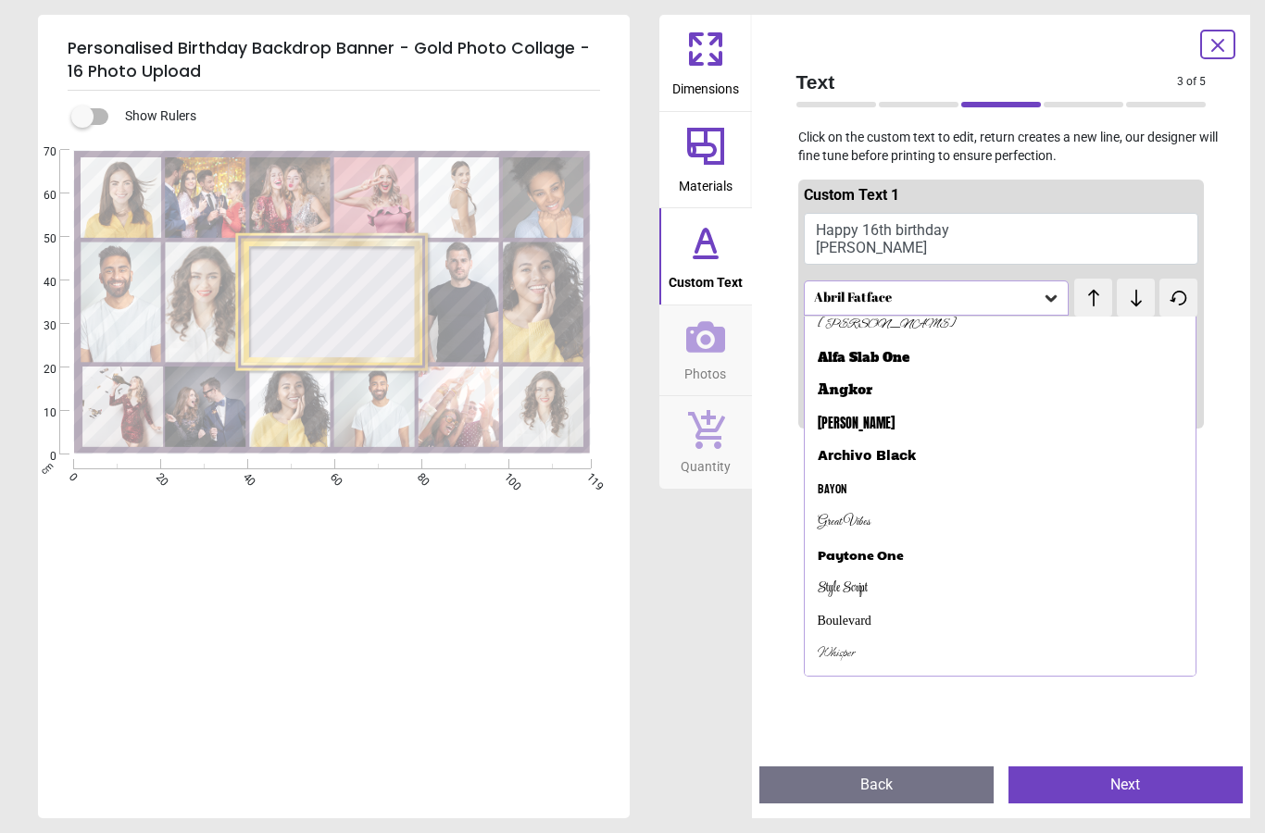
scroll to position [53, 0]
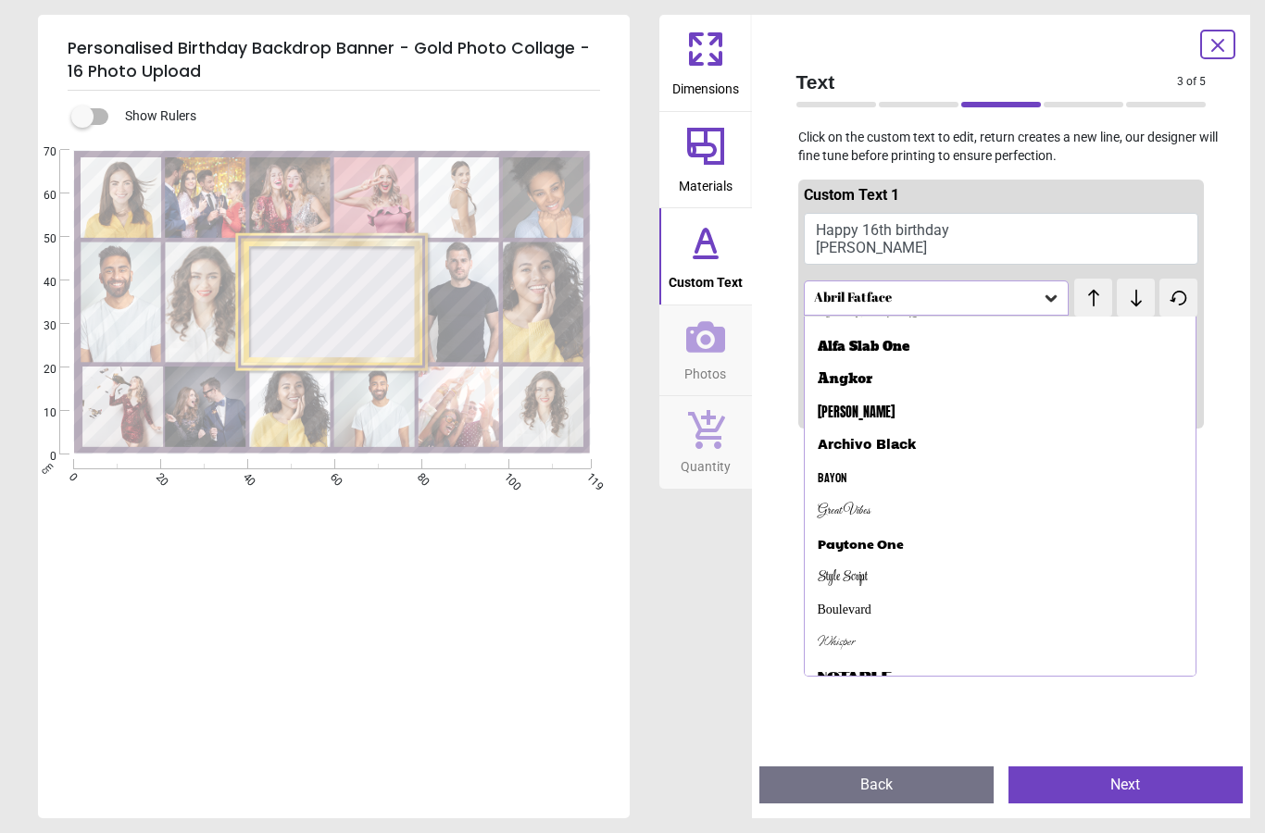
click at [889, 572] on div "Style Script" at bounding box center [1001, 577] width 392 height 33
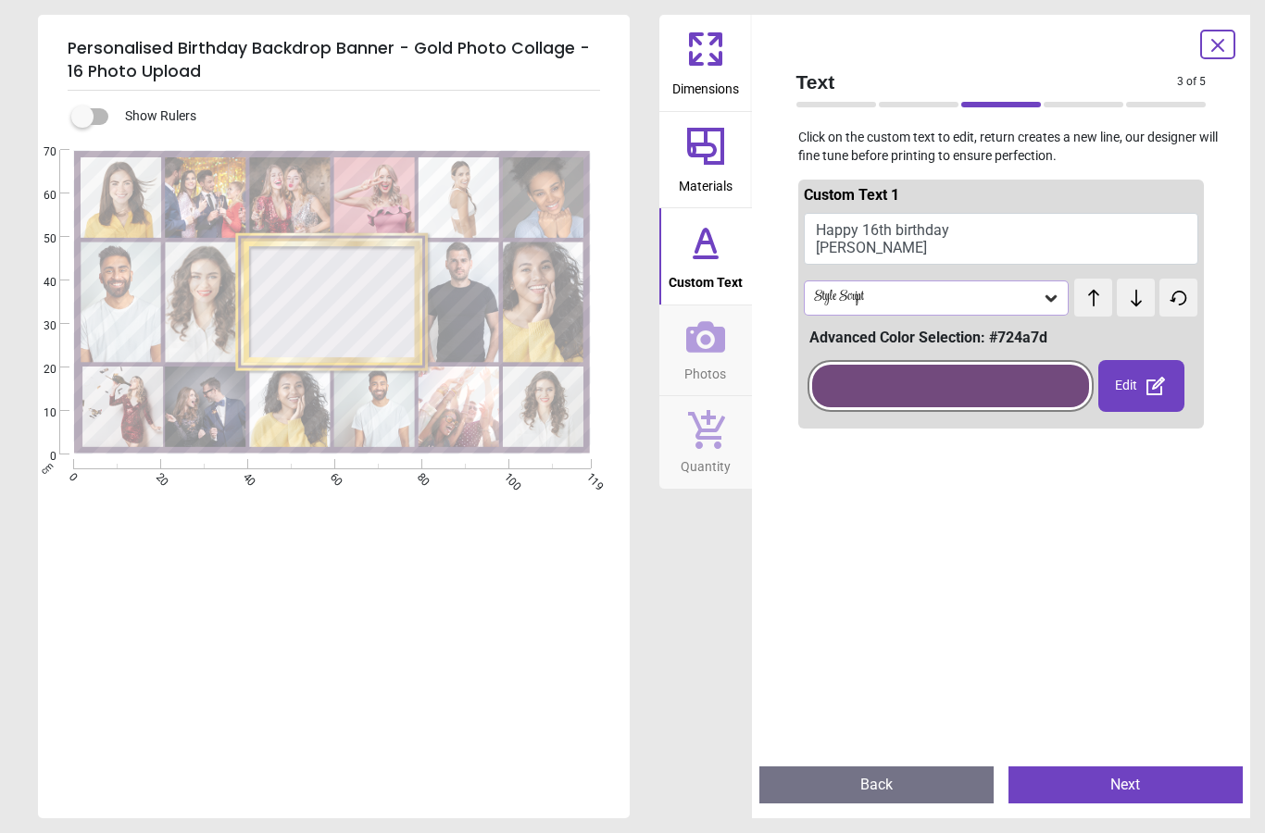
click at [1138, 793] on button "Next" at bounding box center [1125, 785] width 234 height 37
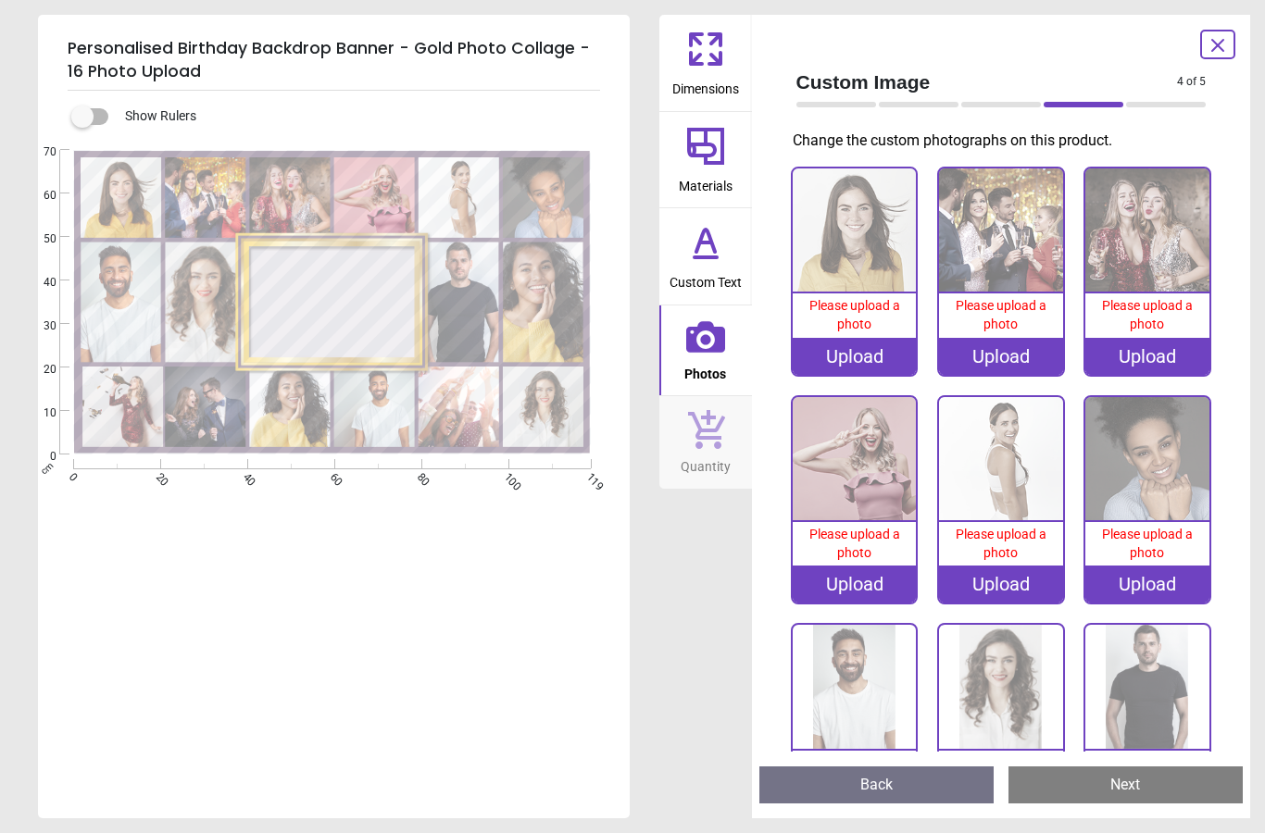
click at [883, 372] on div "Upload" at bounding box center [855, 356] width 124 height 37
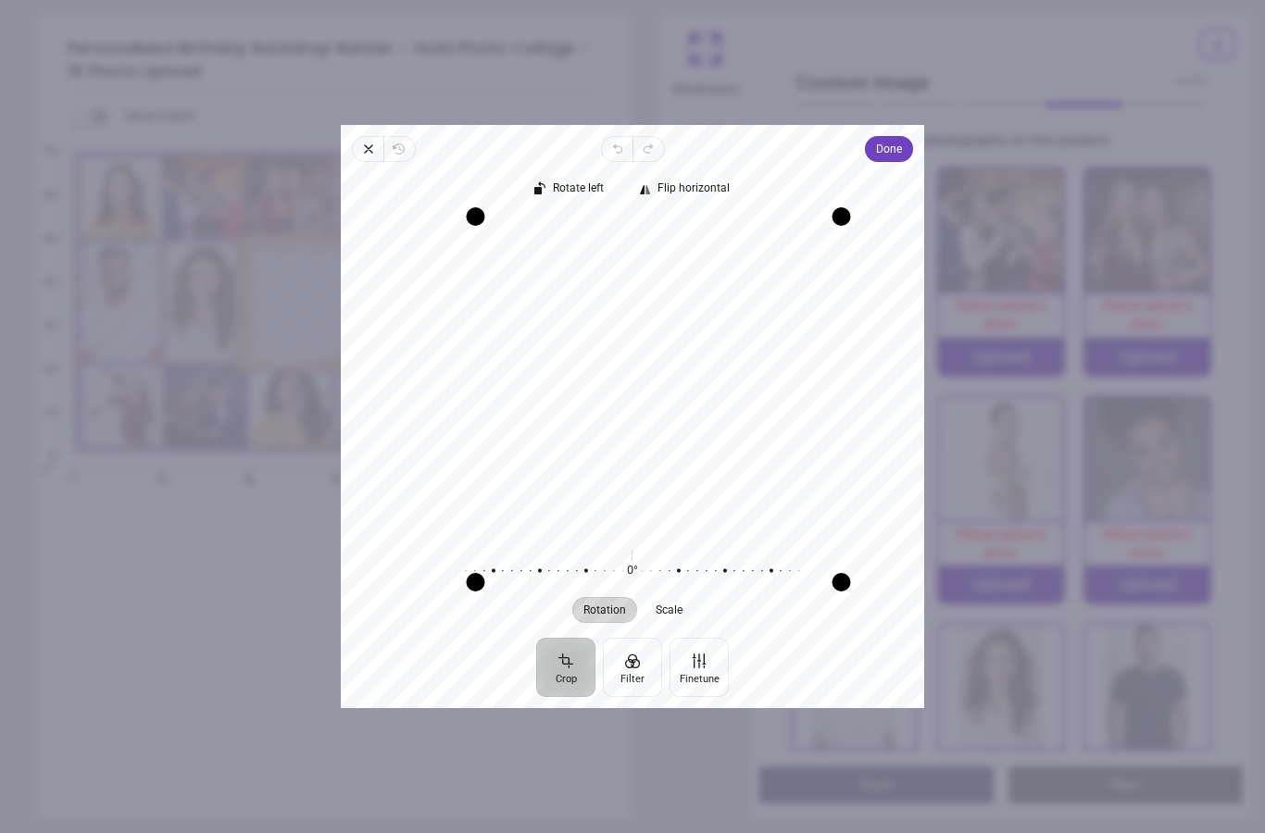
click at [902, 136] on span "Done" at bounding box center [889, 149] width 26 height 26
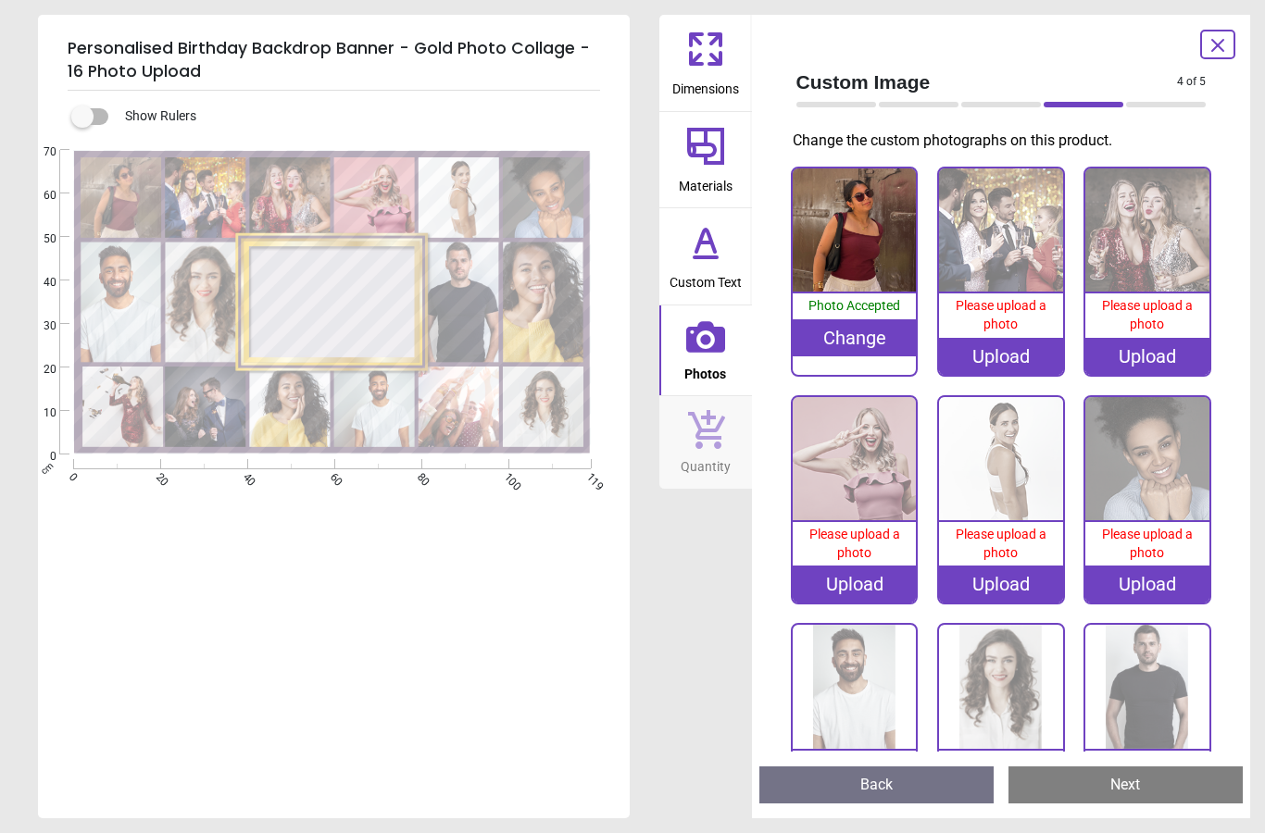
click at [1013, 349] on div "Upload" at bounding box center [1001, 356] width 124 height 37
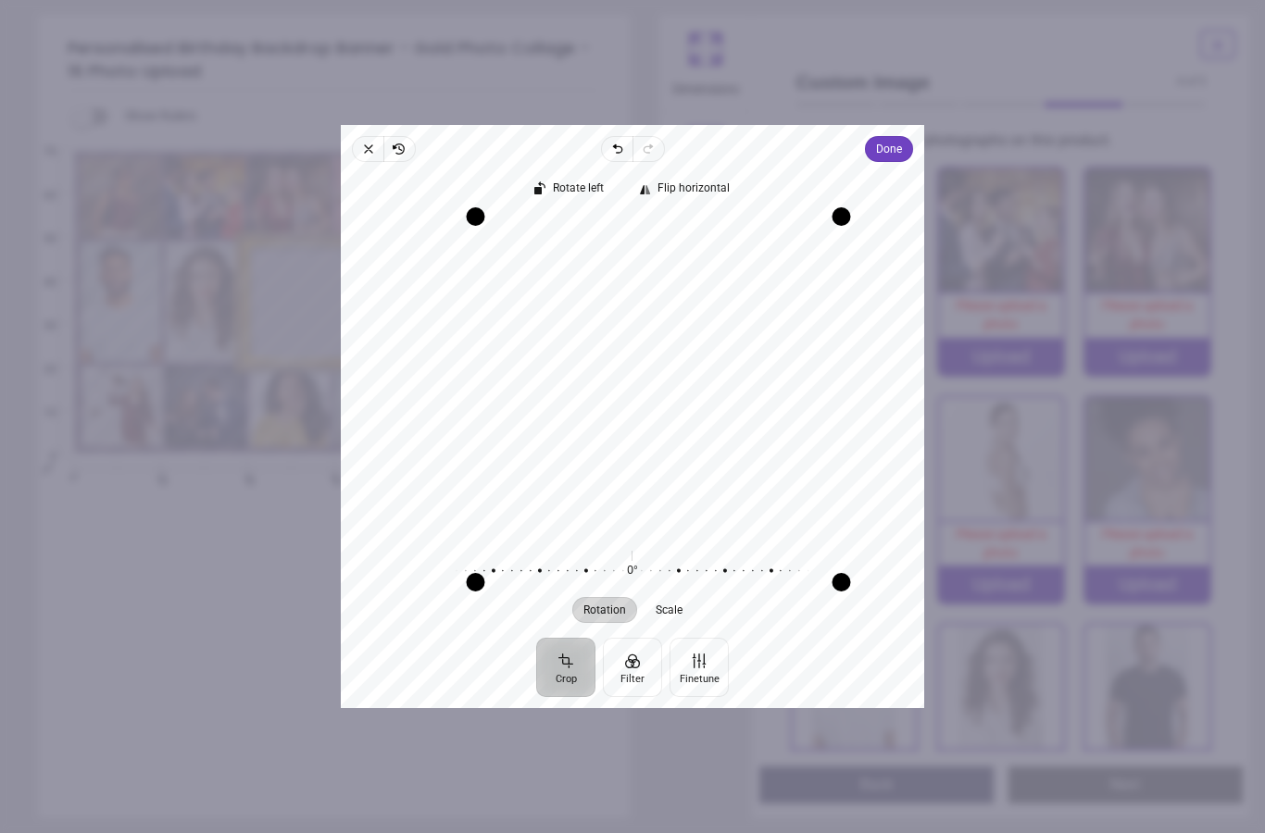
click at [902, 138] on span "Done" at bounding box center [889, 149] width 26 height 22
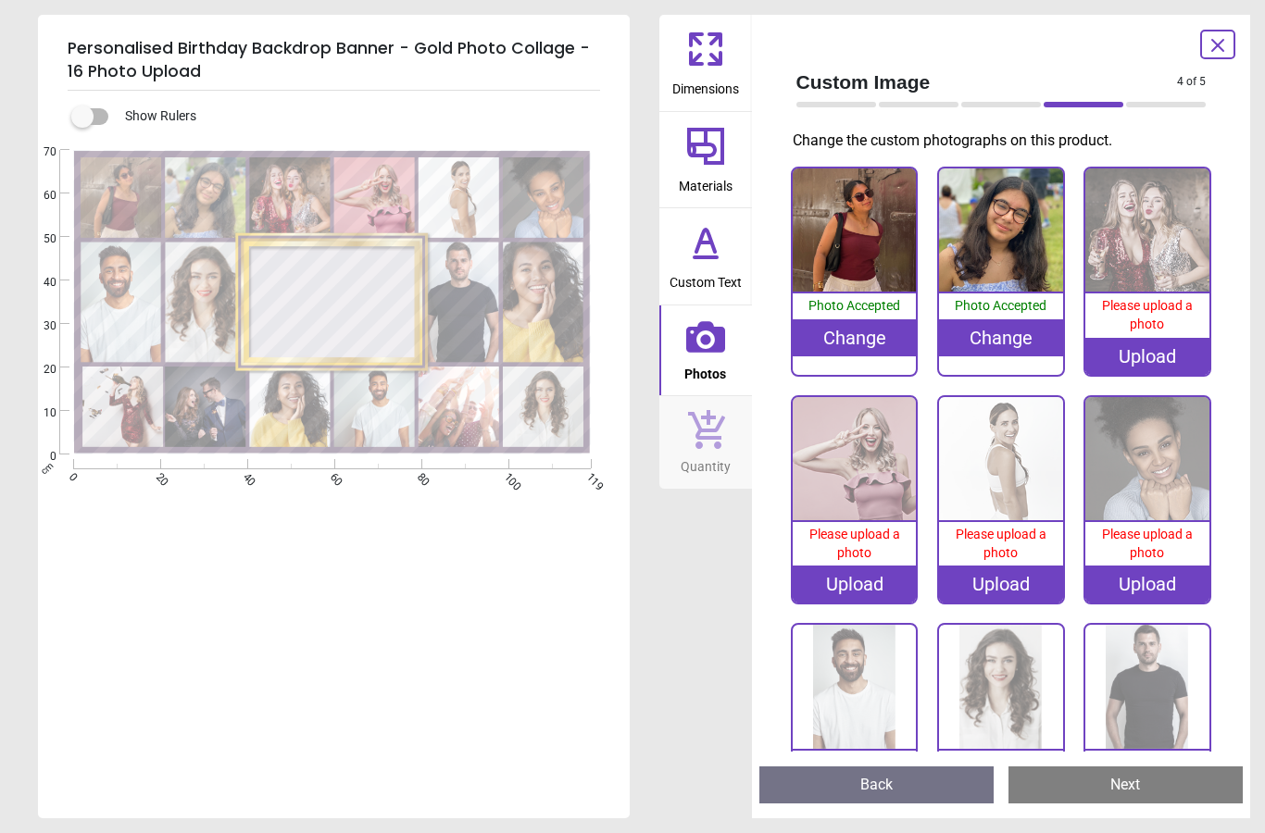
click at [1156, 365] on div "Upload" at bounding box center [1147, 356] width 124 height 37
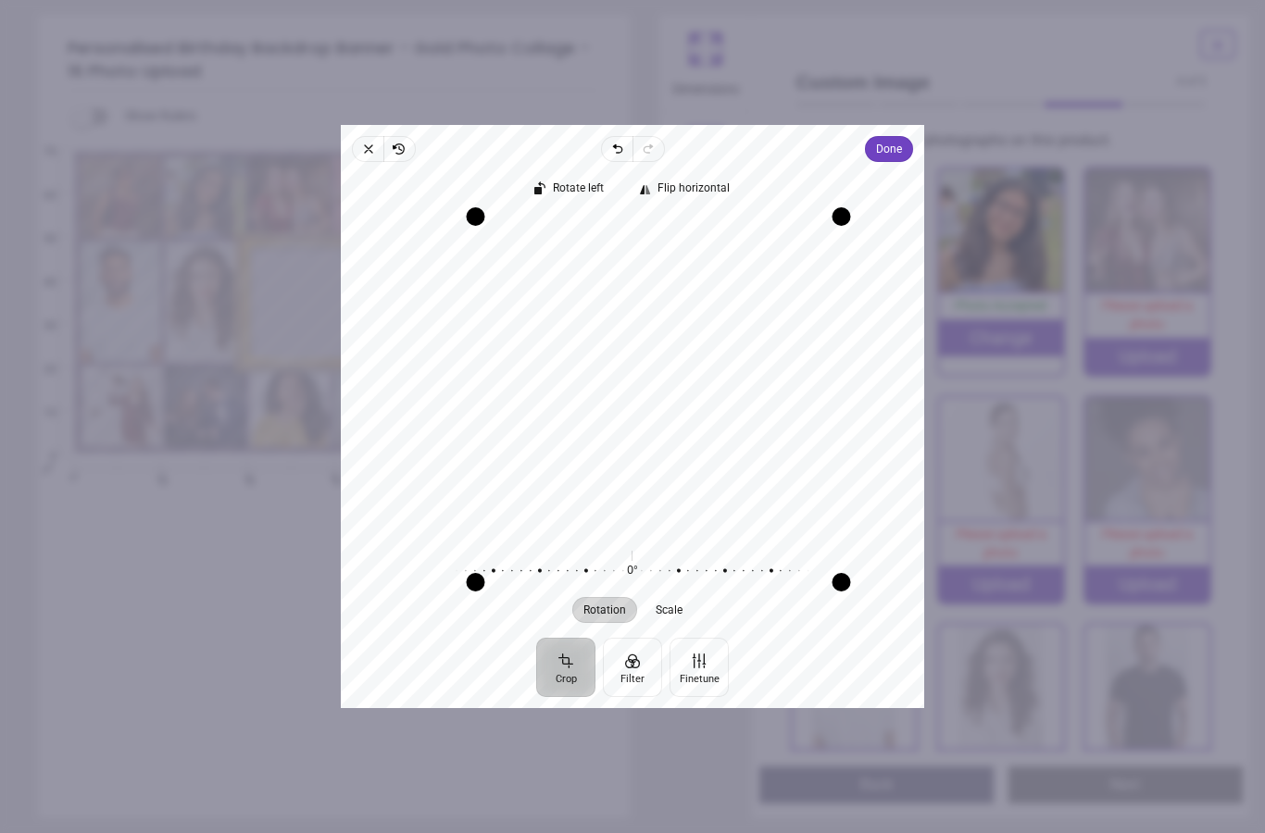
click at [902, 138] on span "Done" at bounding box center [889, 149] width 26 height 22
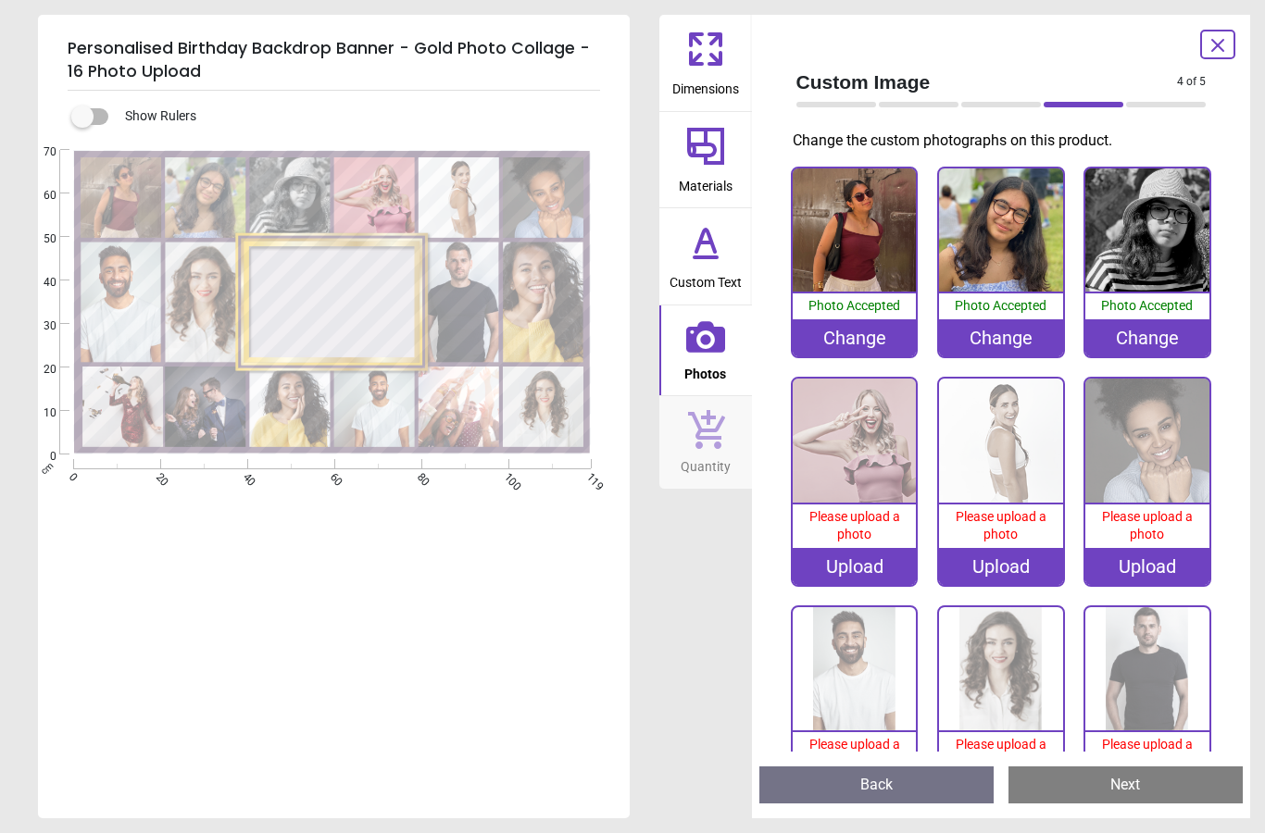
click at [864, 559] on div "Upload" at bounding box center [855, 566] width 124 height 37
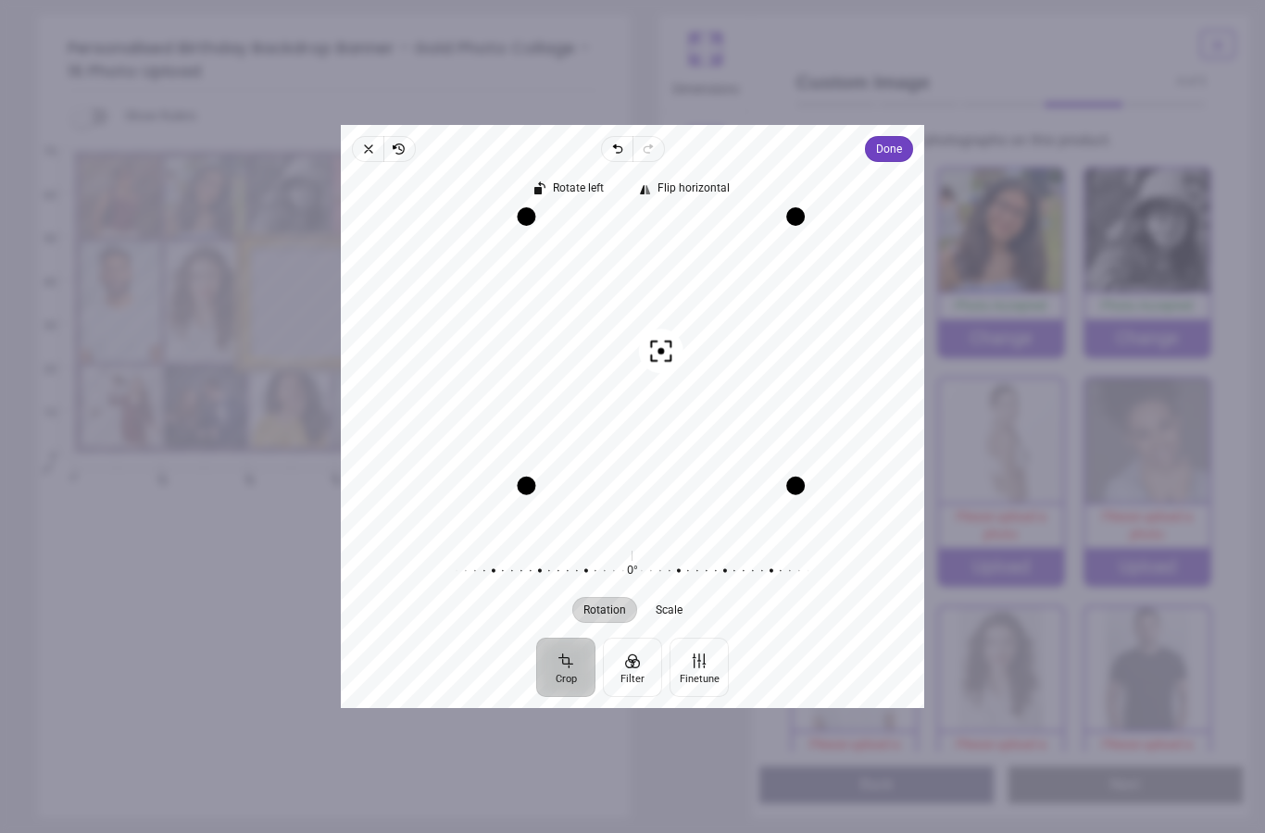
click at [902, 138] on span "Done" at bounding box center [889, 149] width 26 height 22
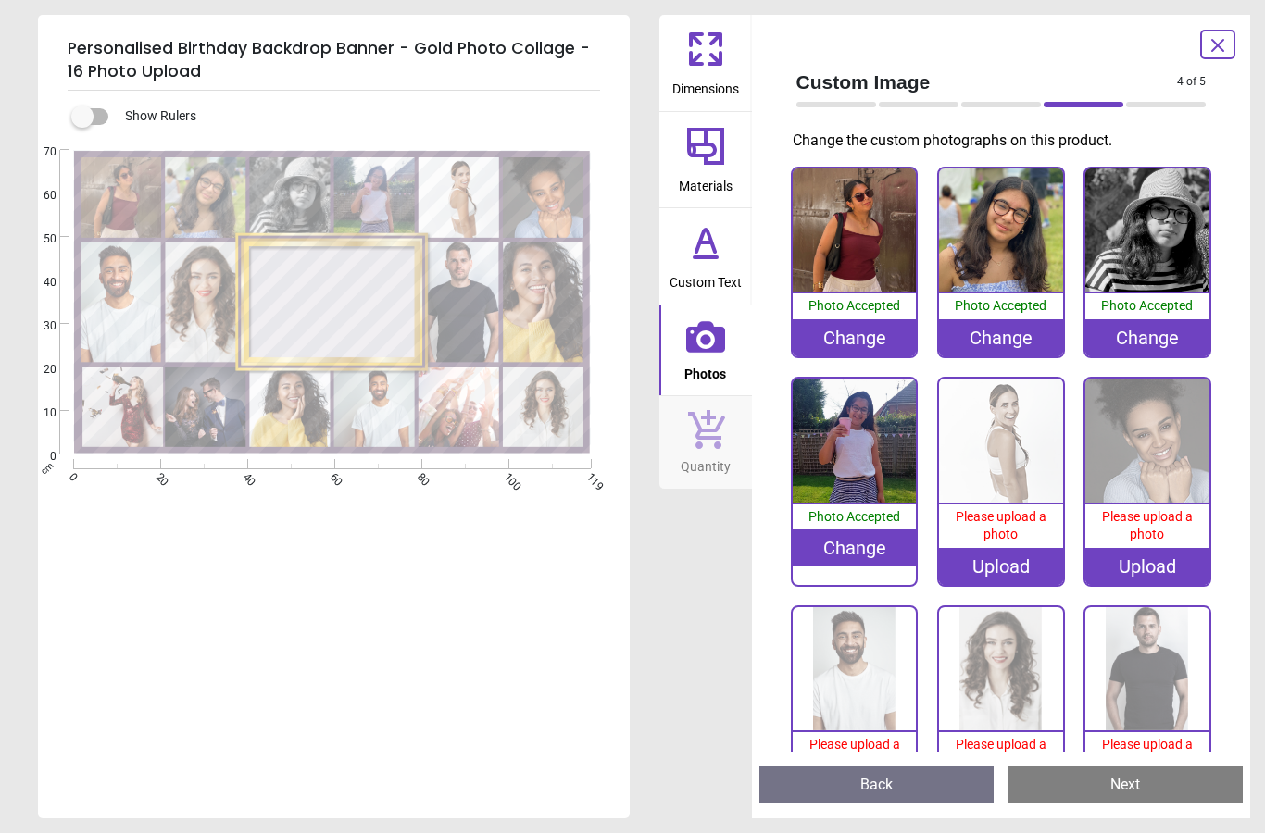
click at [1021, 567] on div "Upload" at bounding box center [1001, 566] width 124 height 37
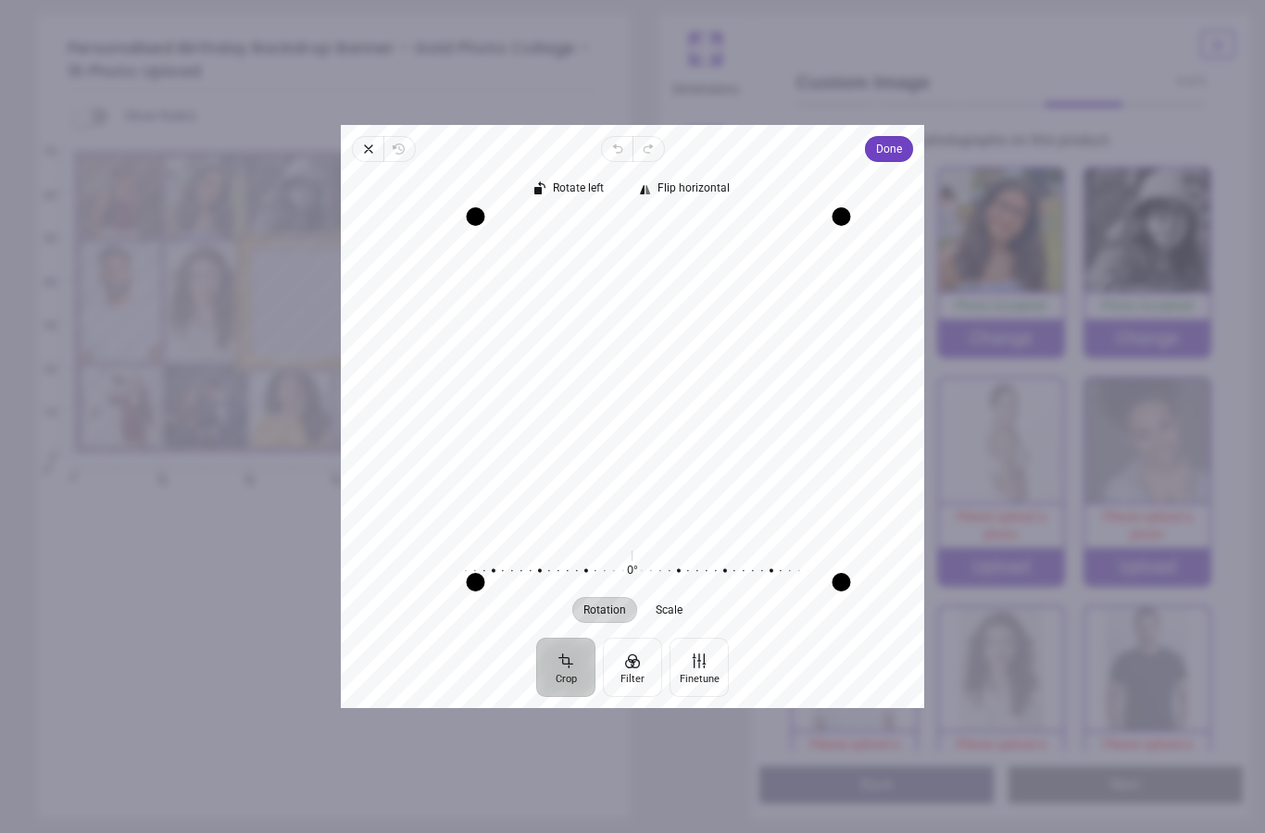
click at [913, 136] on button "Done" at bounding box center [889, 149] width 48 height 26
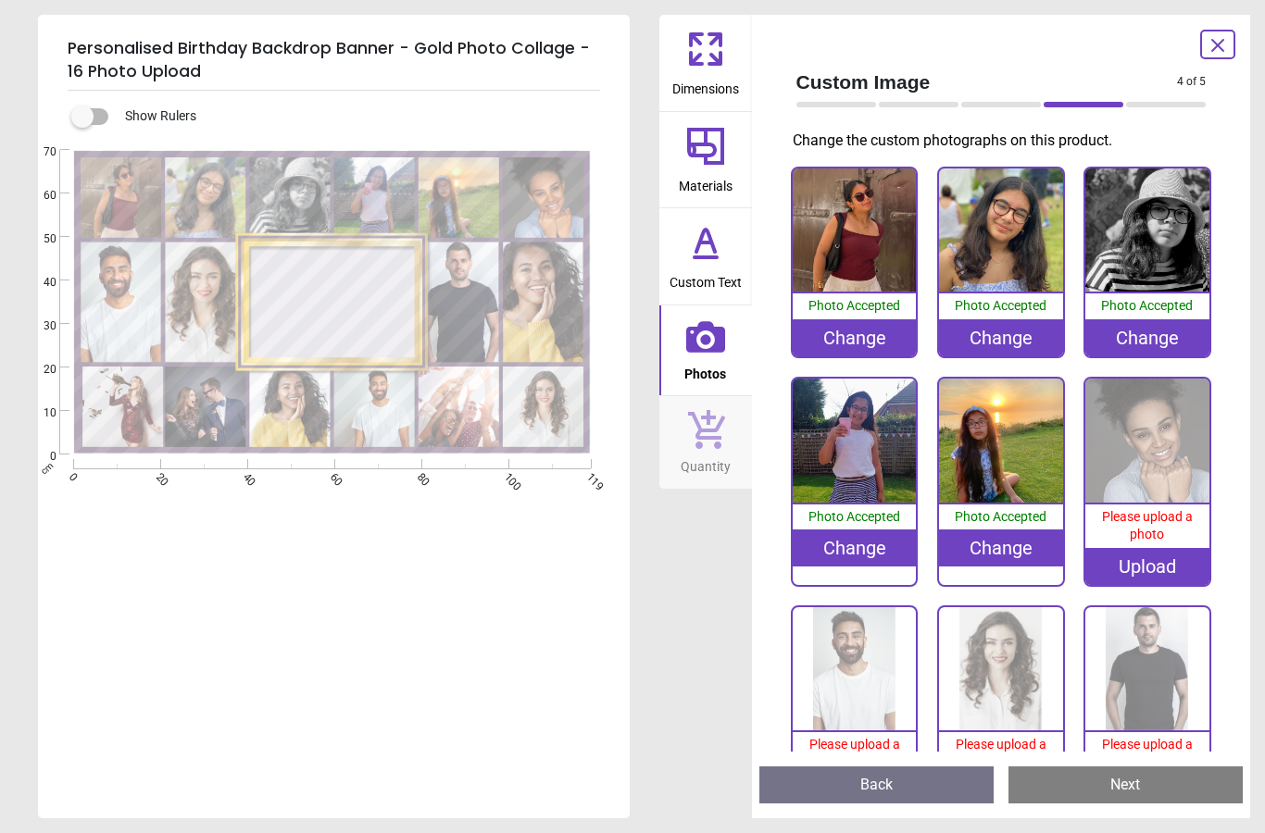
click at [1168, 561] on div "Upload" at bounding box center [1147, 566] width 124 height 37
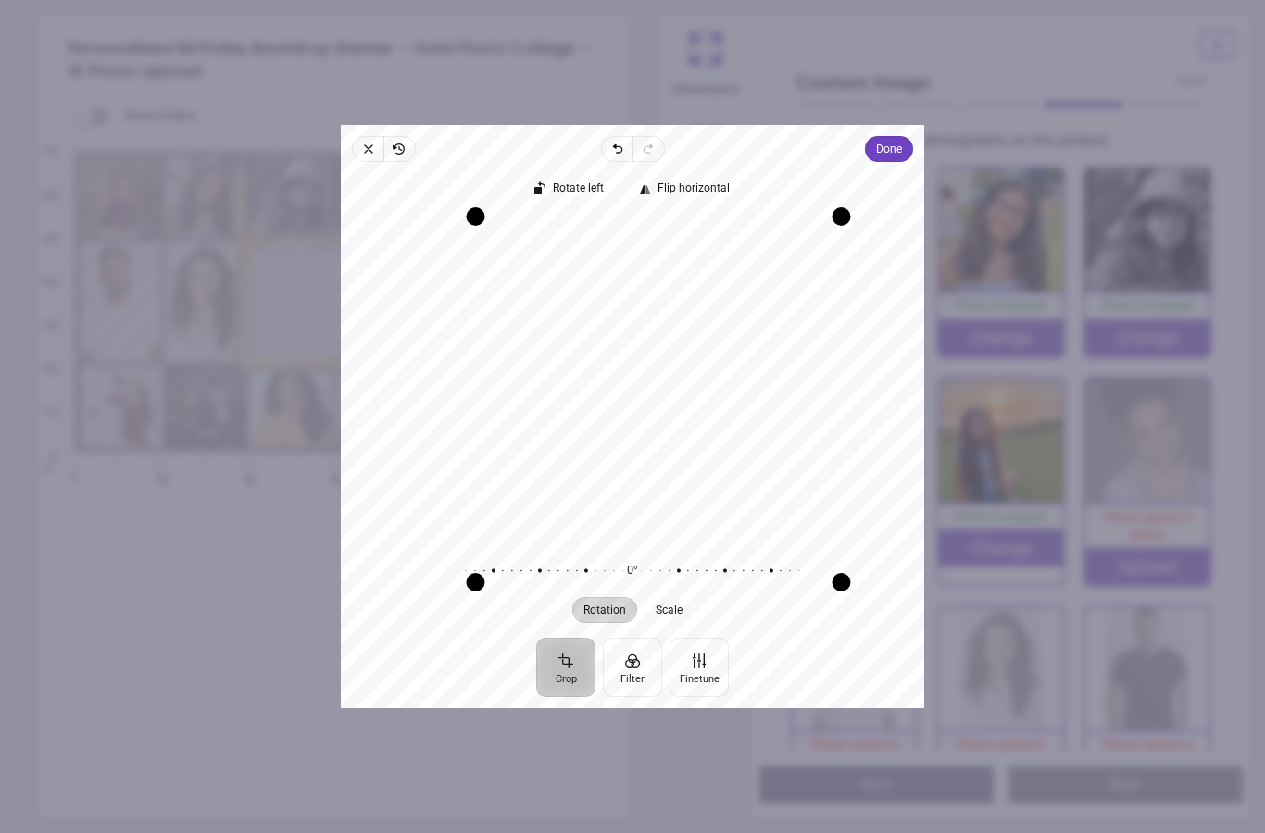
click at [911, 162] on div "Rotate left Flip horizontal Recenter Rotation Scale 0° Reset" at bounding box center [632, 400] width 583 height 476
click at [902, 138] on span "Done" at bounding box center [889, 149] width 26 height 22
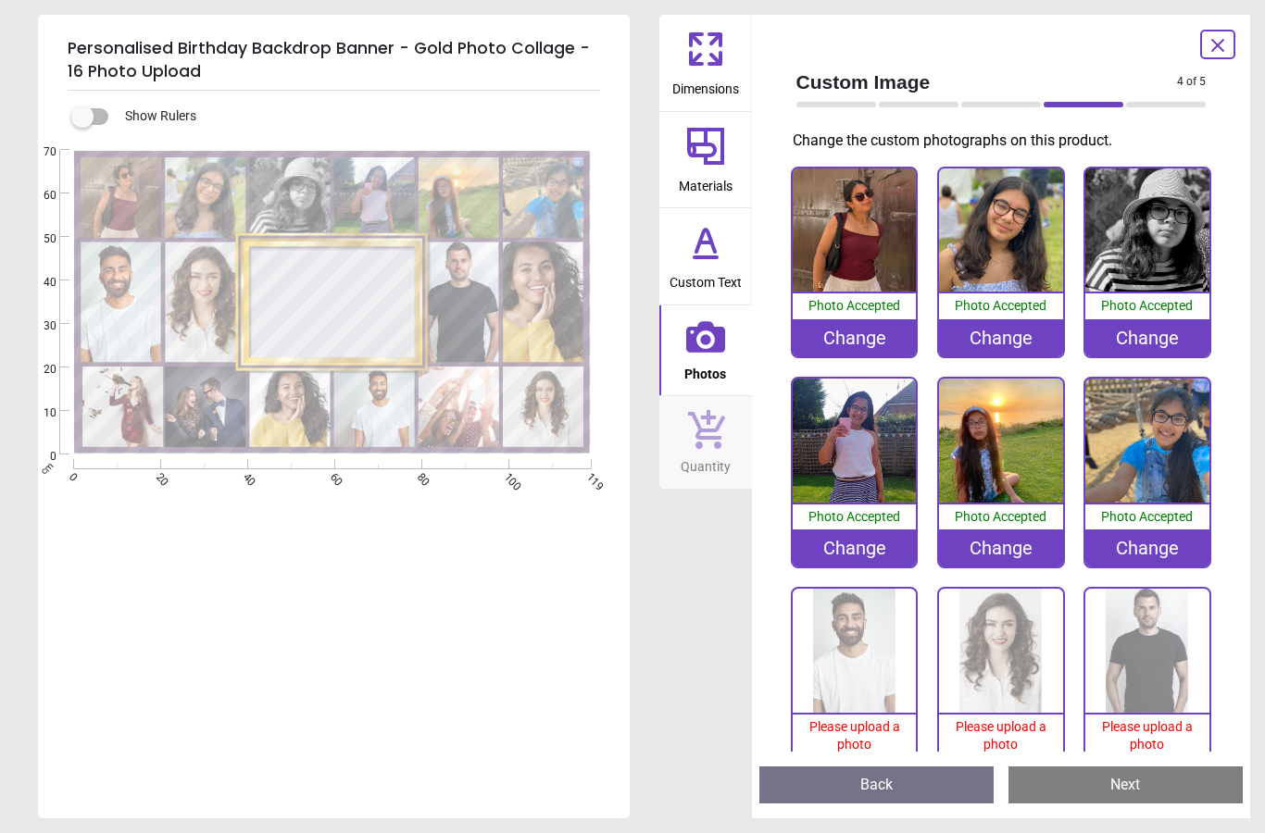
click at [1217, 56] on icon at bounding box center [1217, 45] width 22 height 22
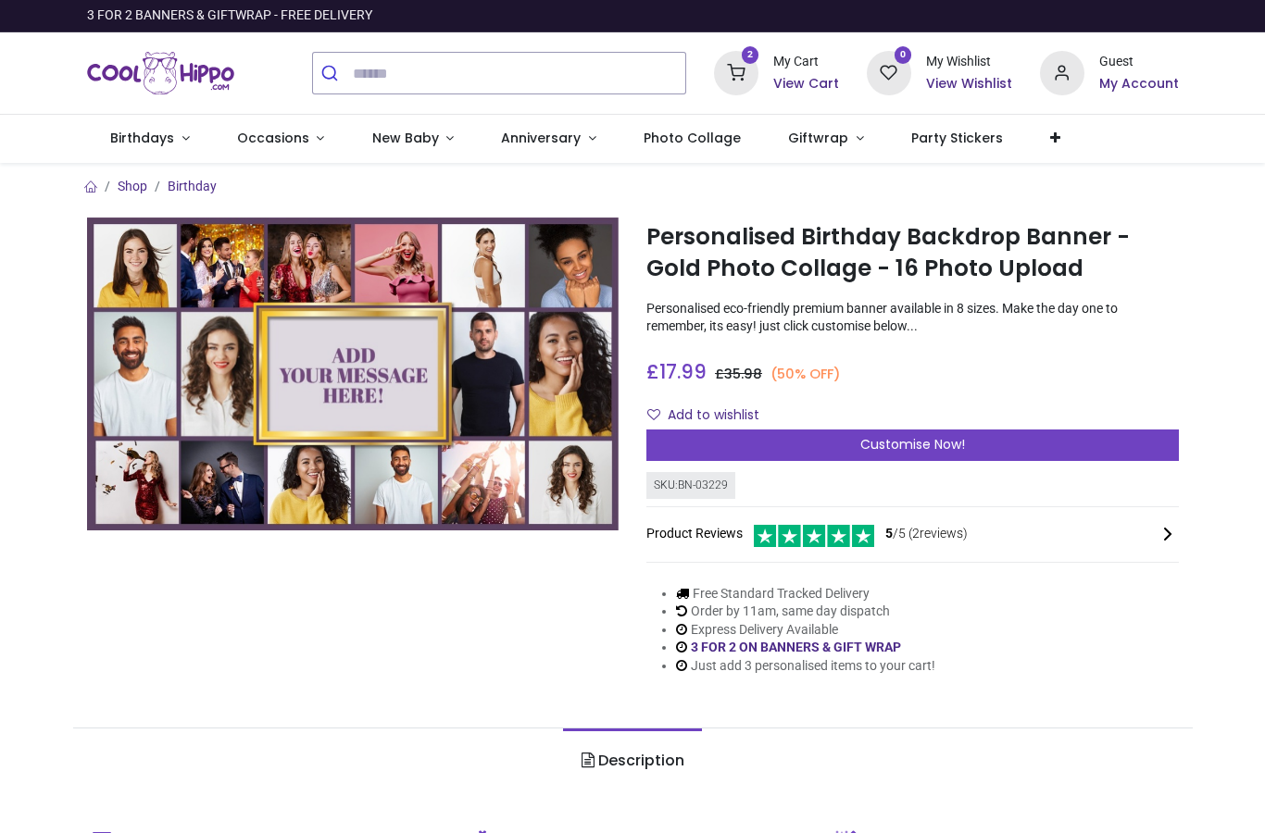
click at [748, 74] on icon at bounding box center [736, 73] width 44 height 44
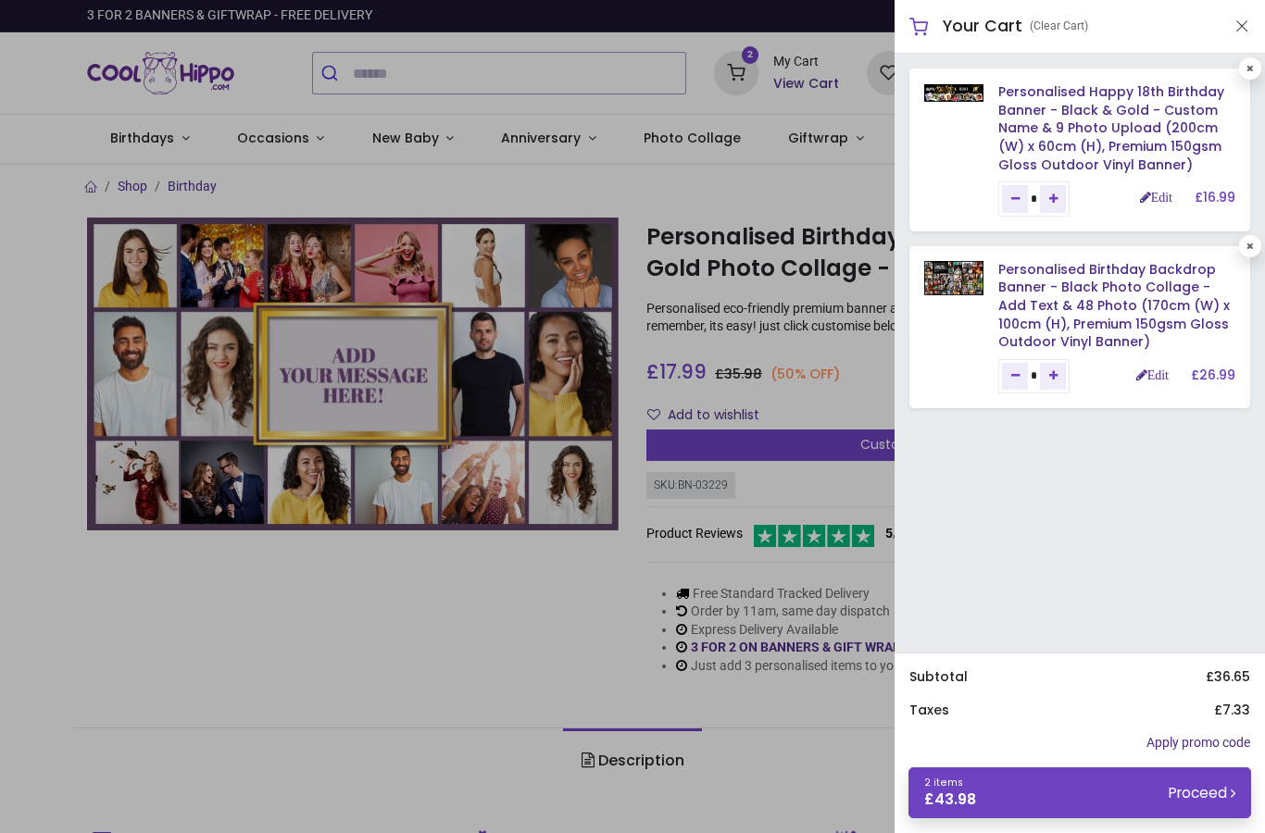
click at [1214, 797] on small "Proceed" at bounding box center [1201, 792] width 67 height 19
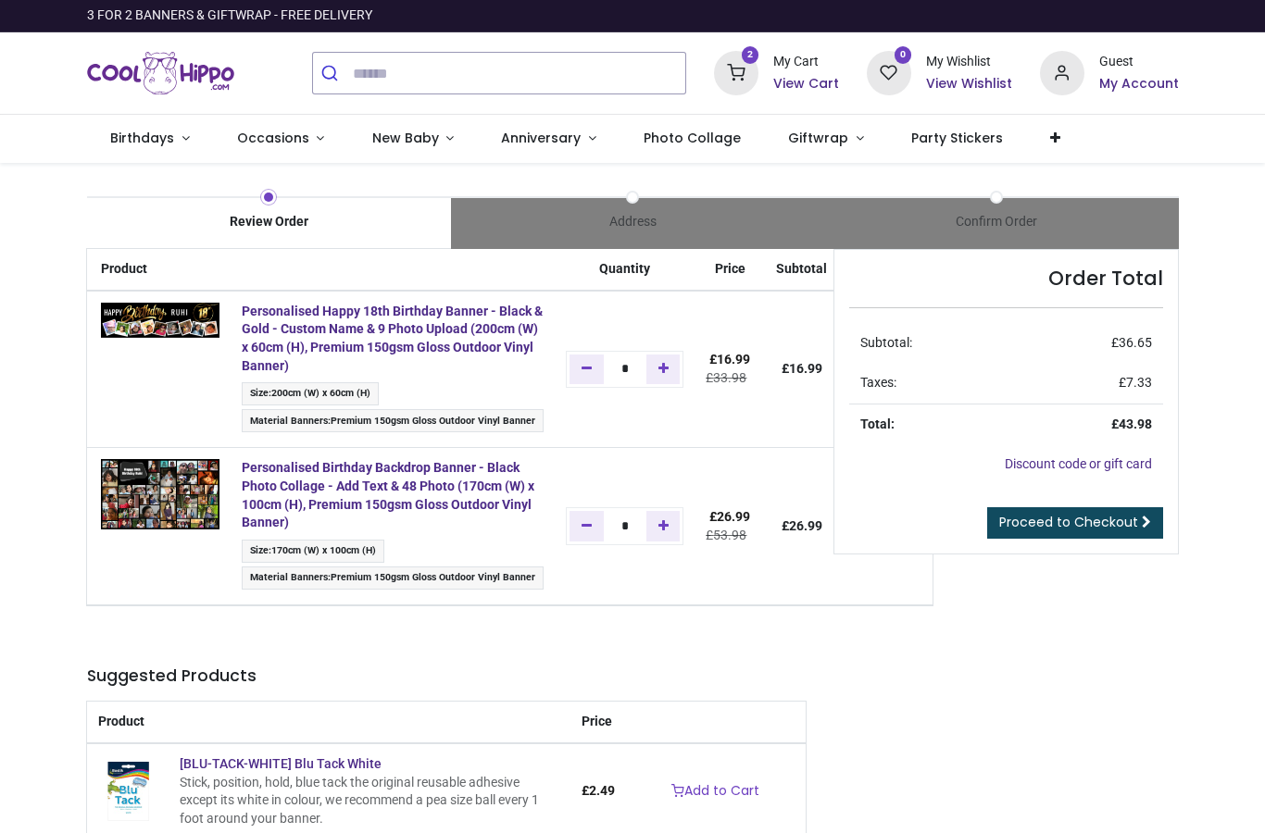
click at [1152, 496] on td at bounding box center [1006, 496] width 314 height 22
click at [1136, 528] on link "Proceed to Checkout" at bounding box center [1075, 522] width 176 height 31
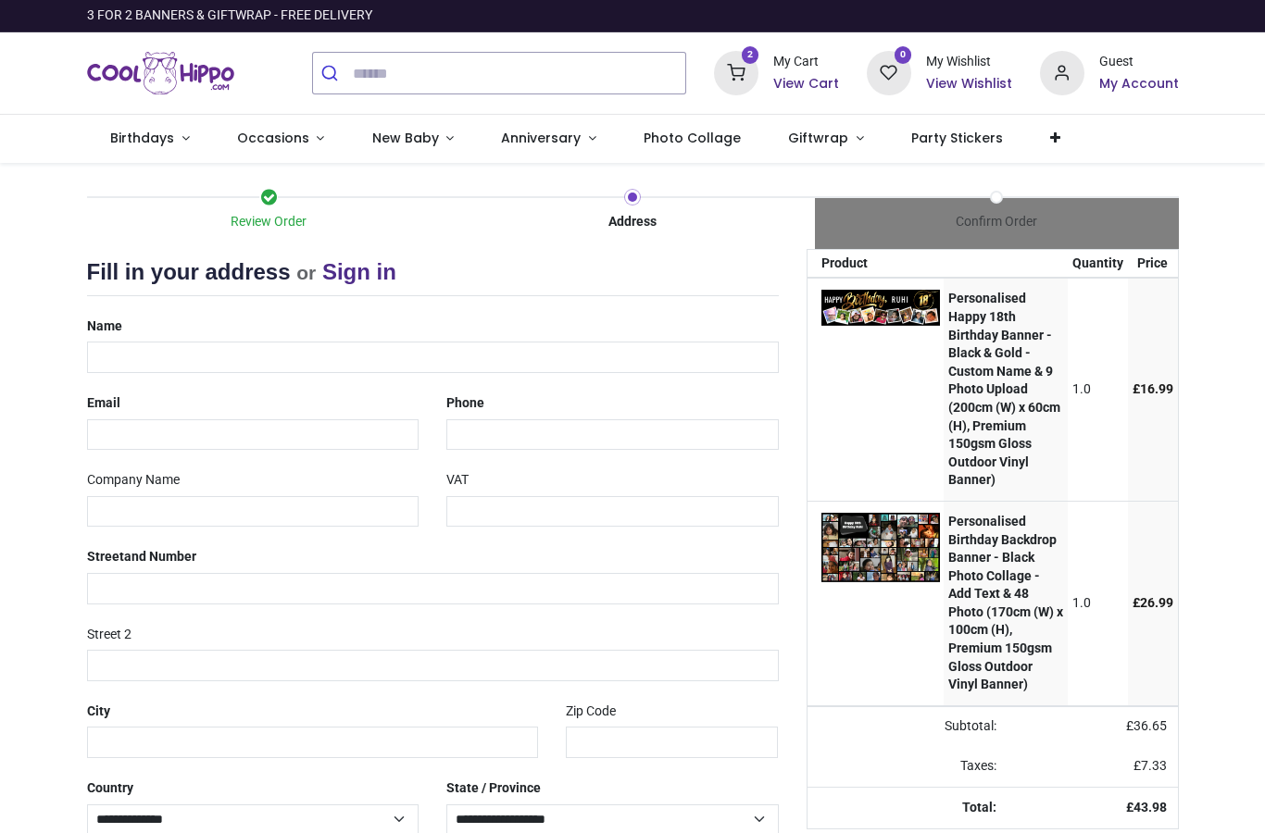
select select "***"
click at [106, 360] on input "text" at bounding box center [433, 357] width 692 height 31
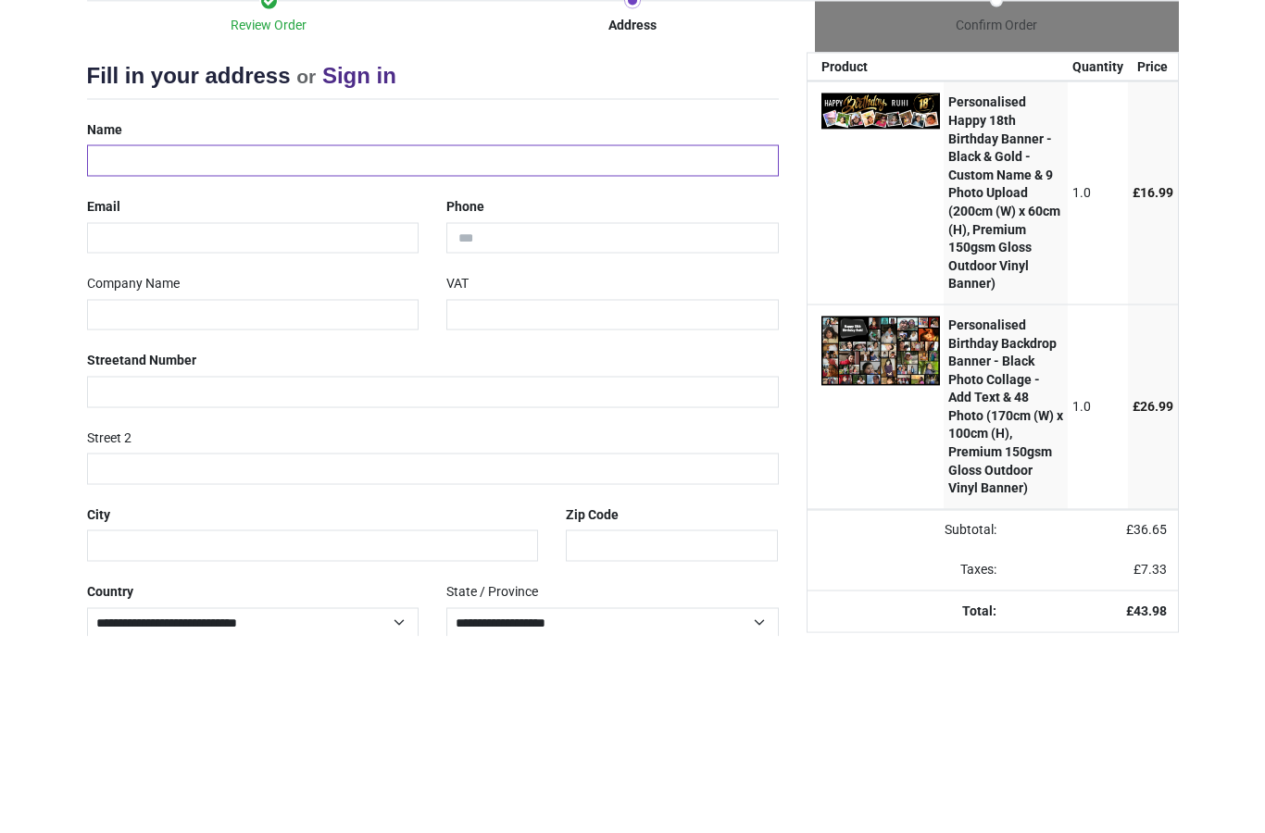
type input "**********"
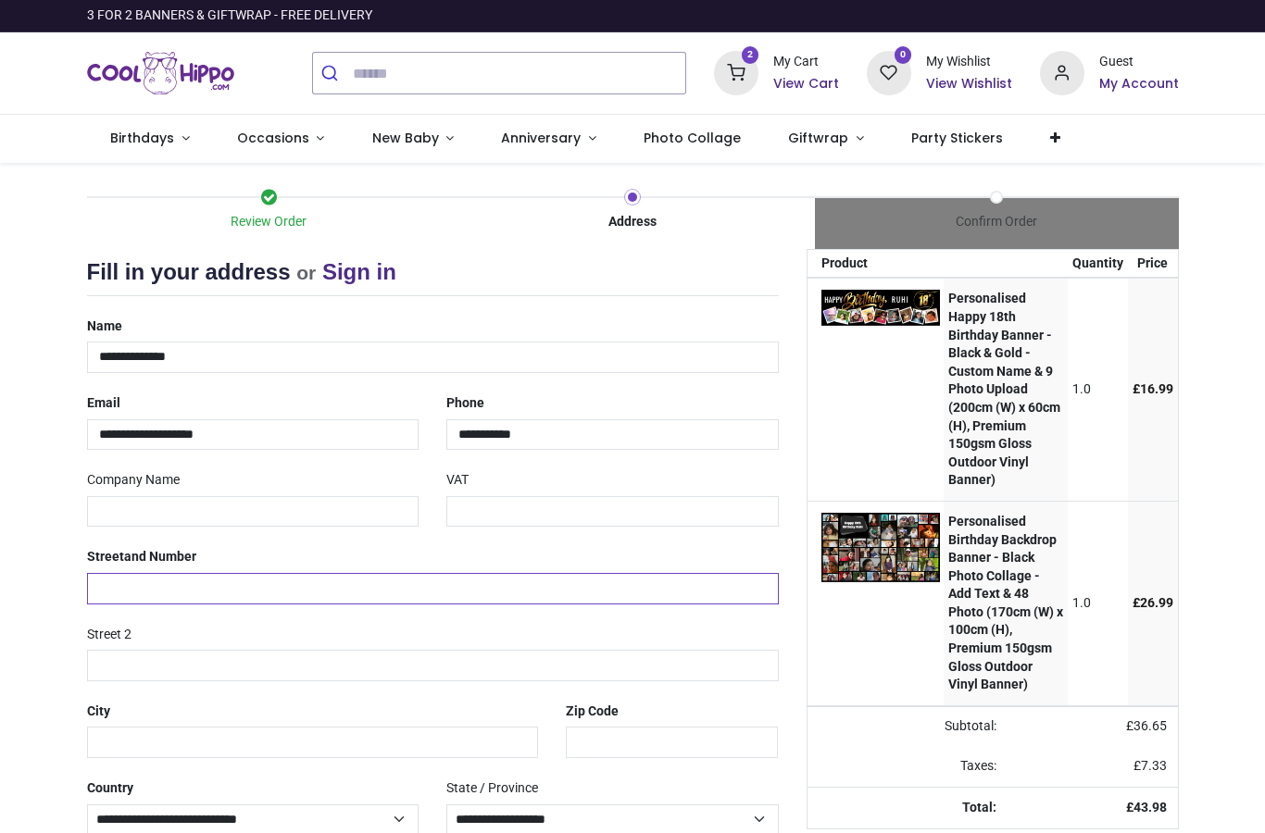
type input "**********"
type input "*********"
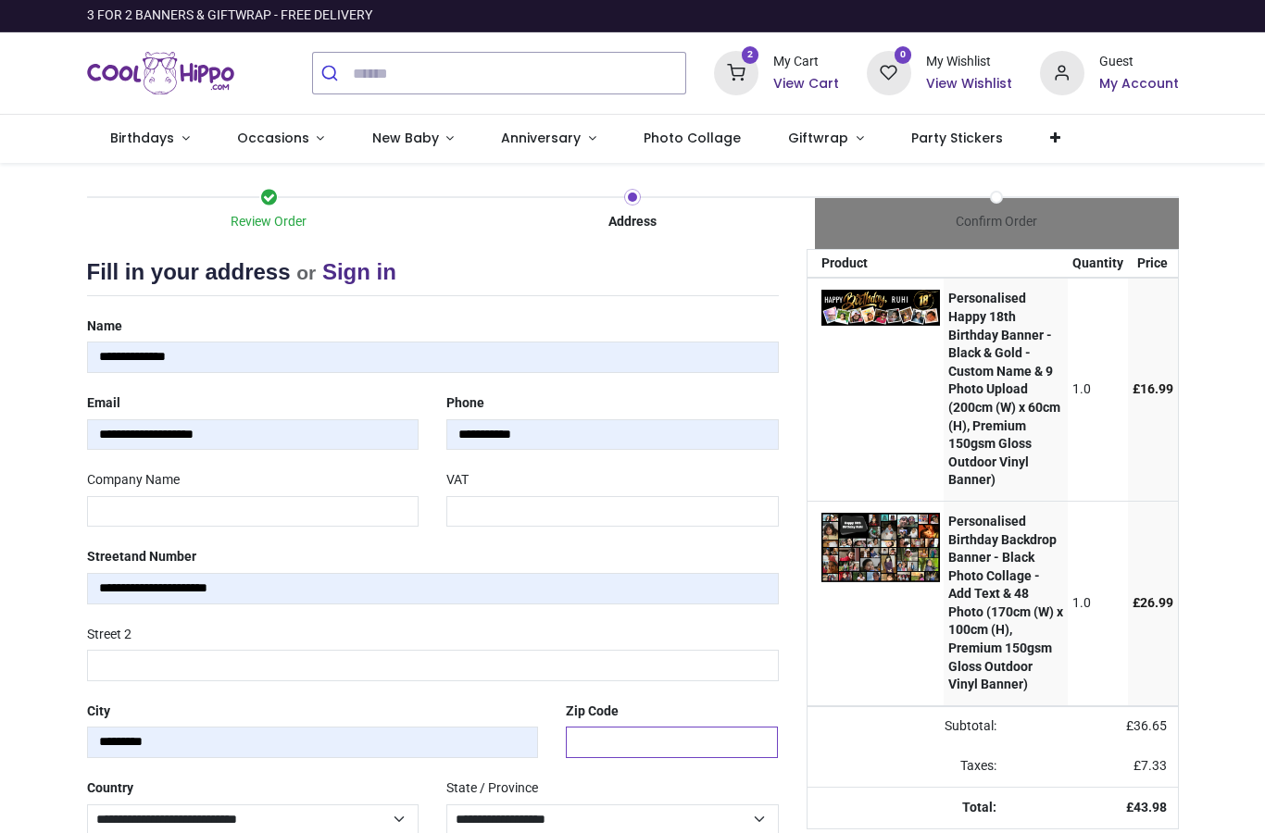
type input "*******"
select select "***"
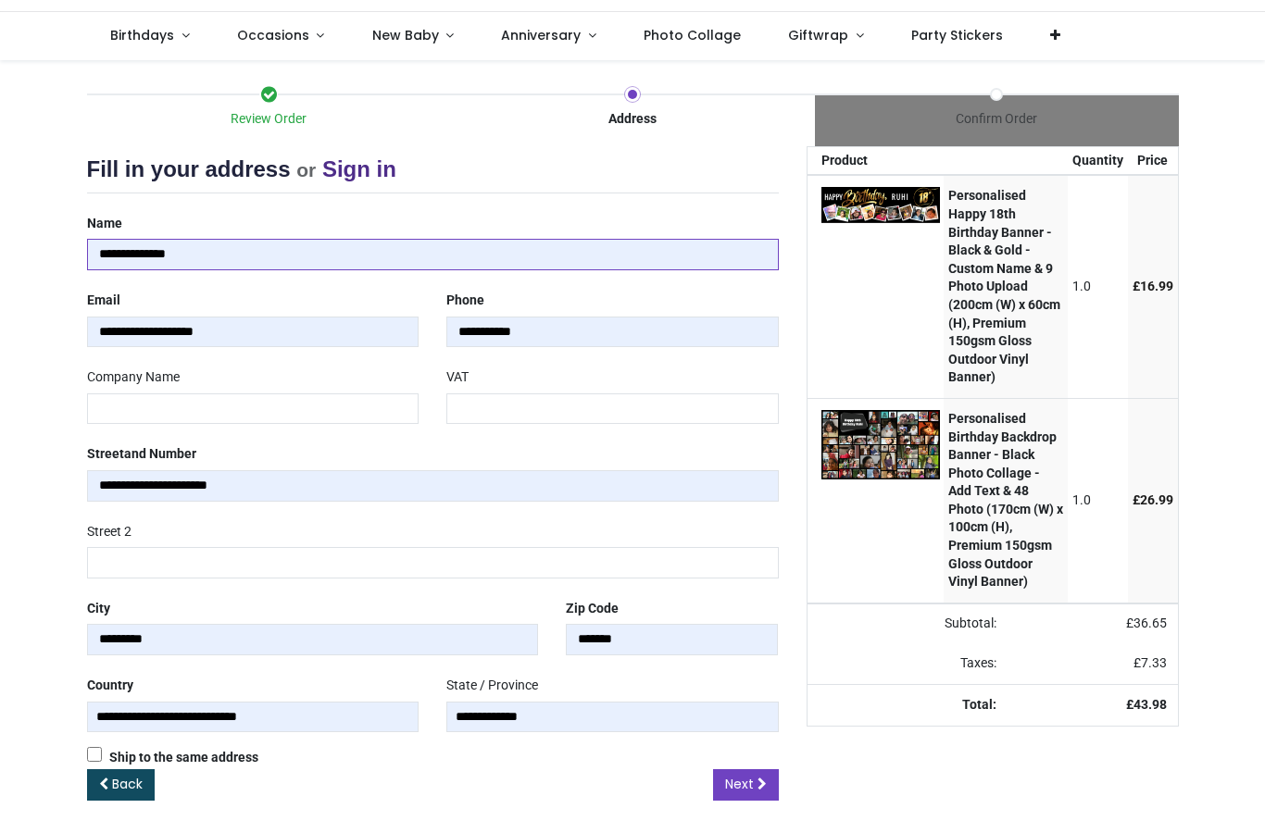
scroll to position [101, 0]
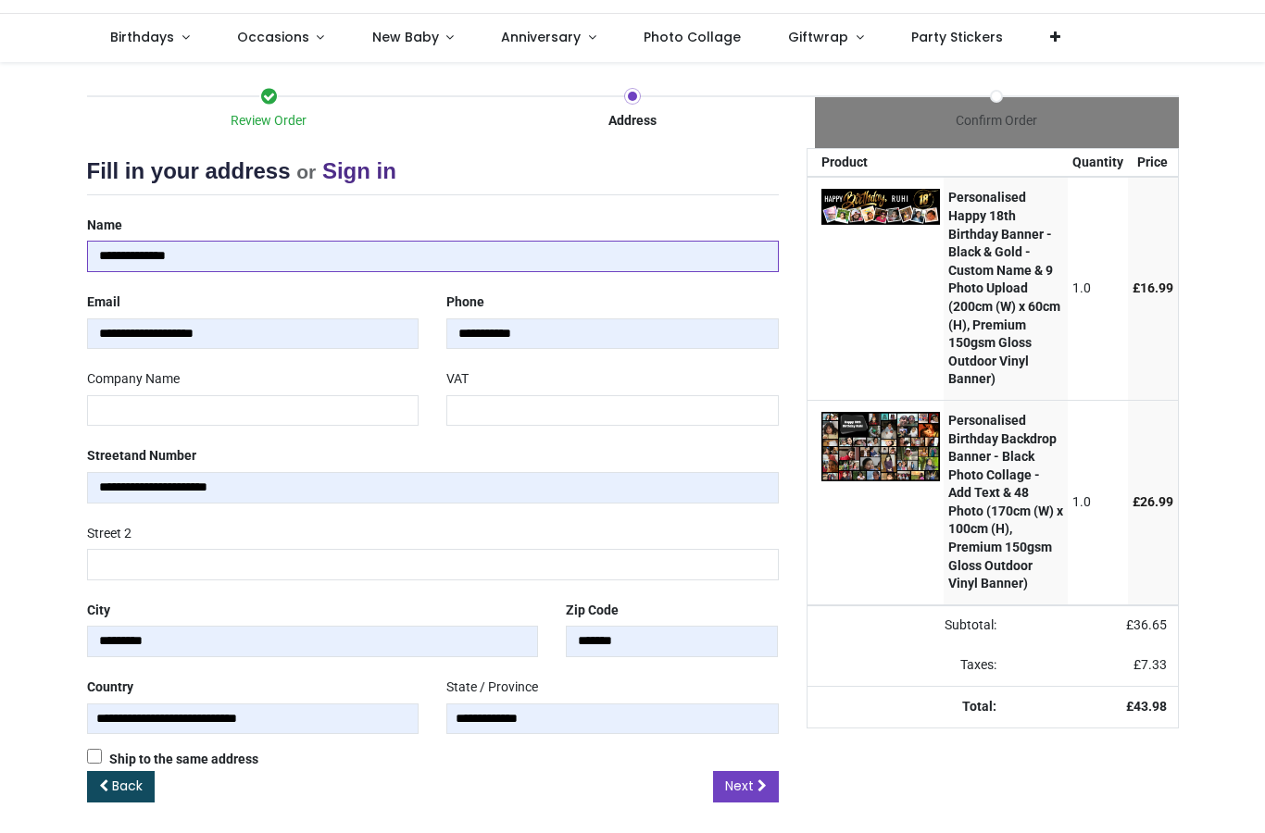
click at [742, 780] on span "Next" at bounding box center [739, 786] width 29 height 19
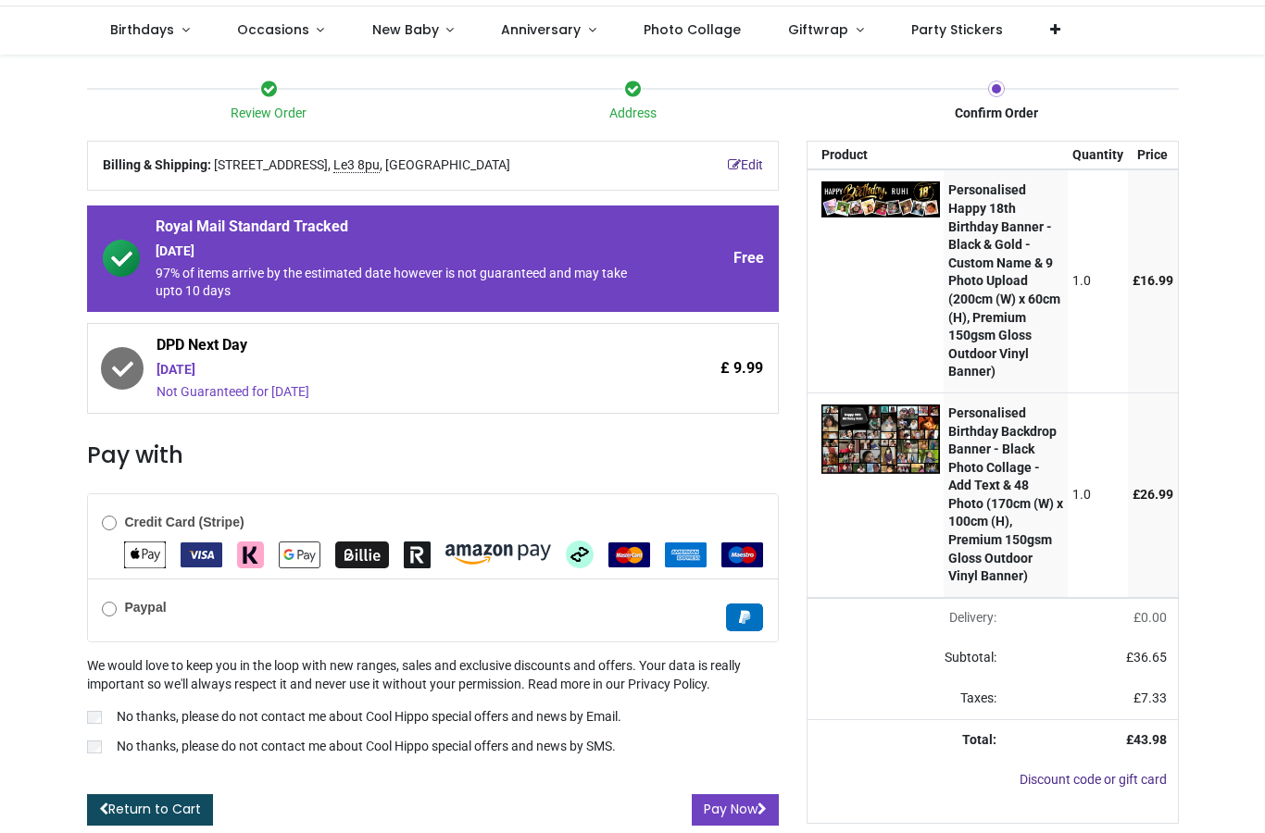
scroll to position [161, 0]
click at [720, 794] on button "Pay Now" at bounding box center [735, 809] width 87 height 31
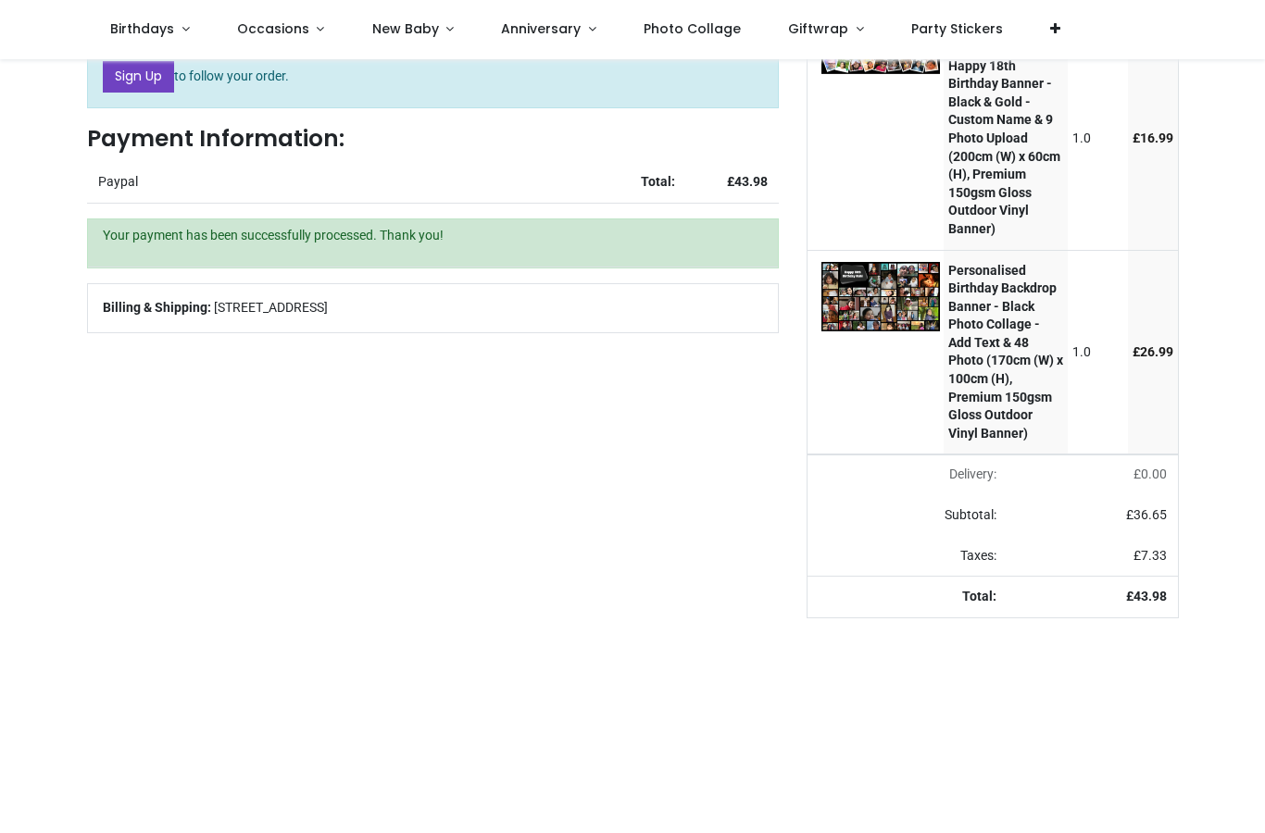
scroll to position [112, 0]
